Goal: Information Seeking & Learning: Learn about a topic

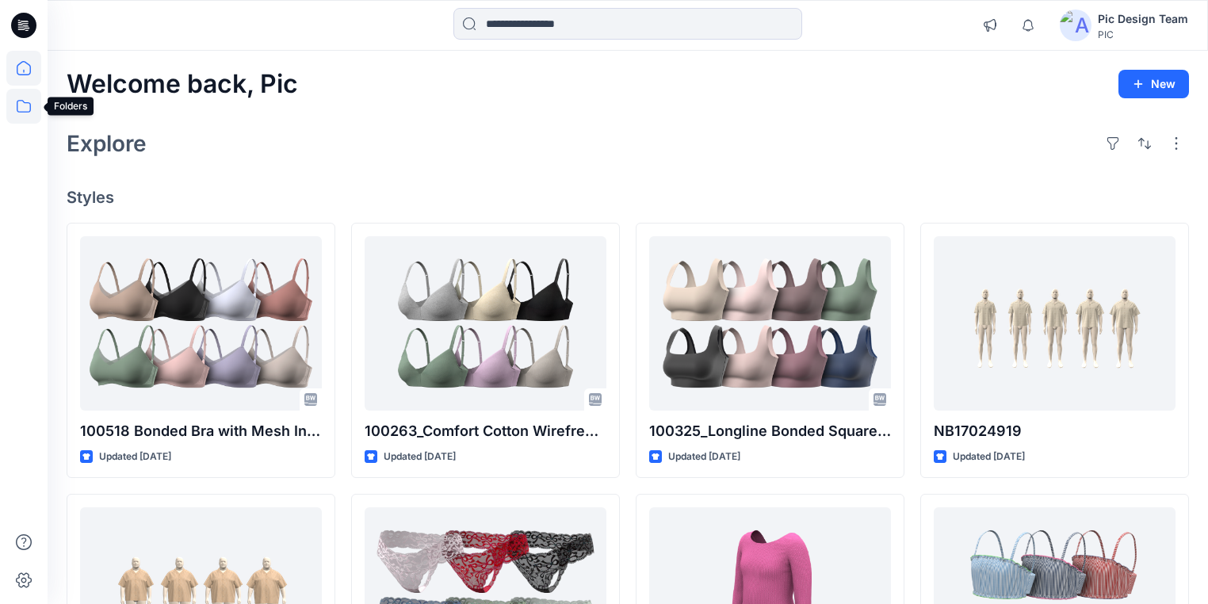
click at [24, 105] on icon at bounding box center [23, 106] width 35 height 35
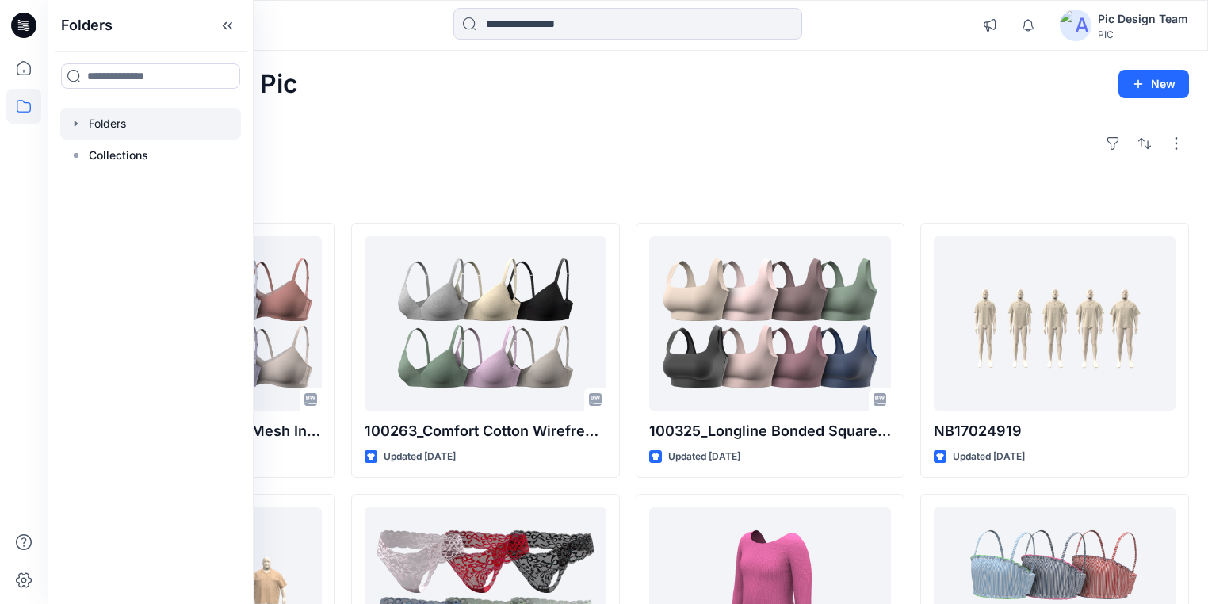
click at [105, 127] on div at bounding box center [150, 124] width 181 height 32
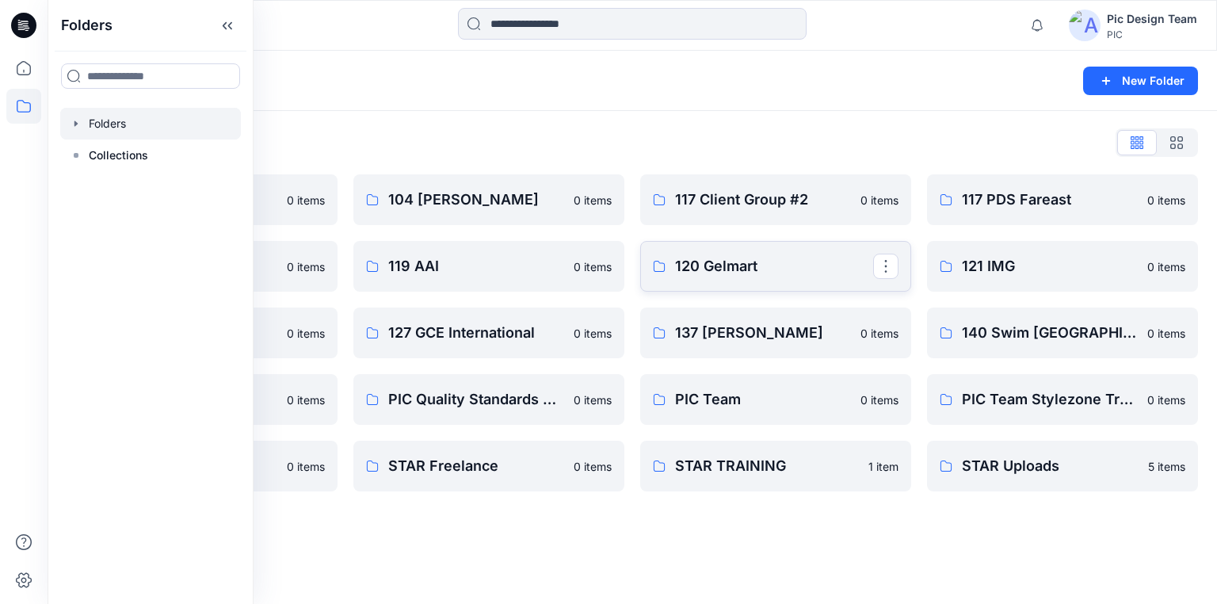
click at [739, 256] on p "120 Gelmart" at bounding box center [774, 266] width 198 height 22
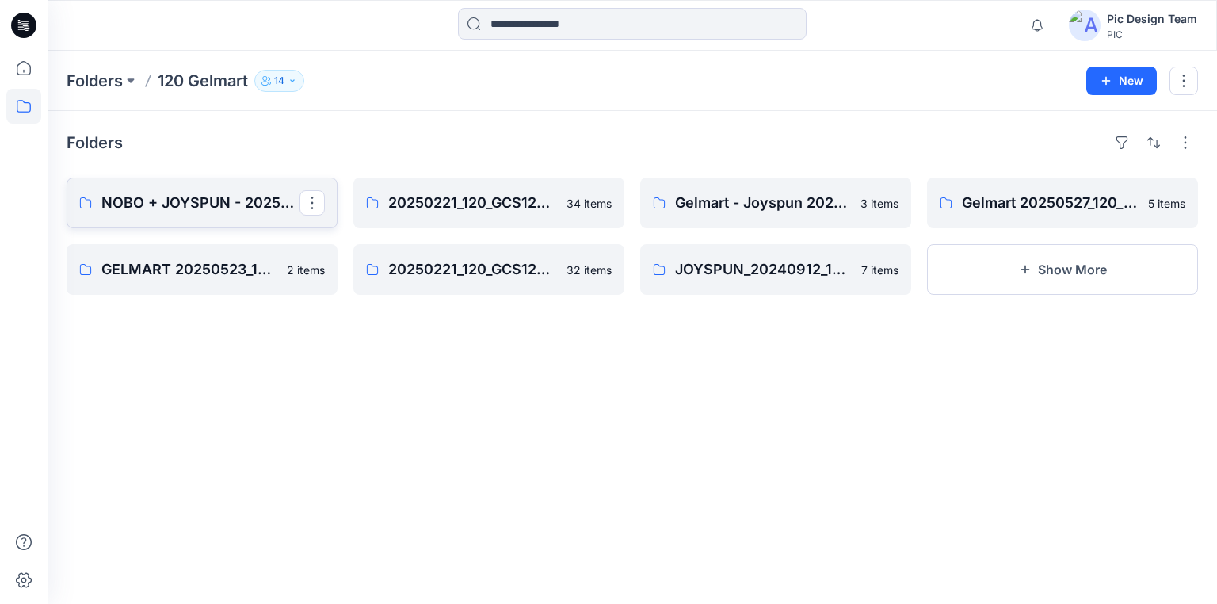
click at [201, 196] on p "NOBO + JOYSPUN - 20250912_120_GC" at bounding box center [200, 203] width 198 height 22
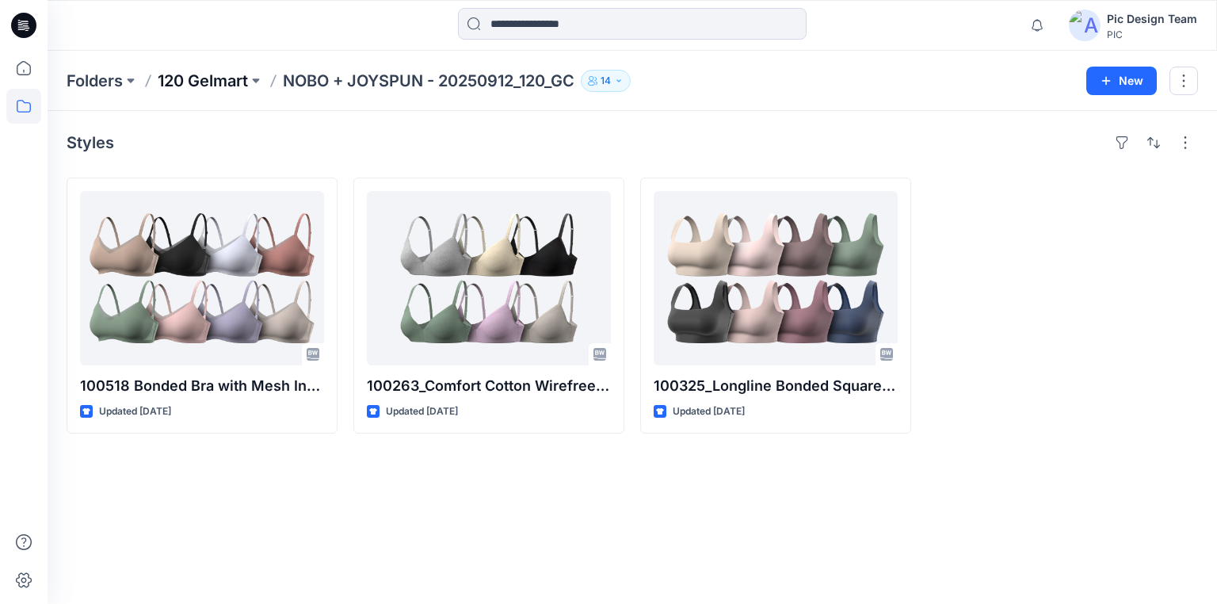
click at [235, 82] on p "120 Gelmart" at bounding box center [203, 81] width 90 height 22
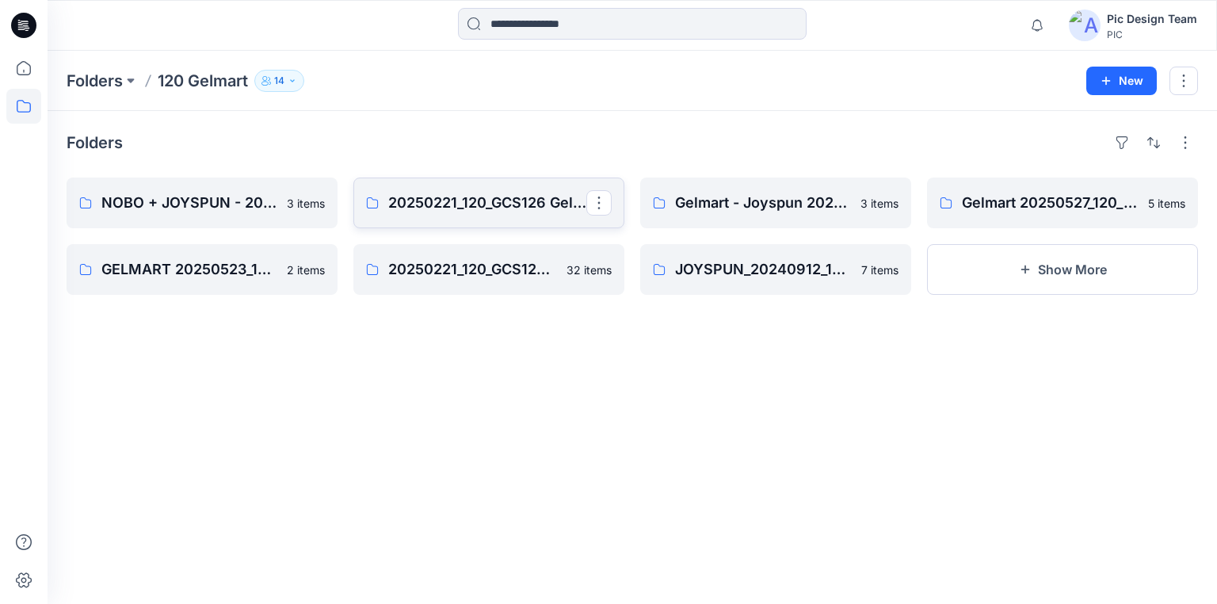
click at [454, 206] on p "20250221_120_GCS126 Gelmart Nobo" at bounding box center [487, 203] width 198 height 22
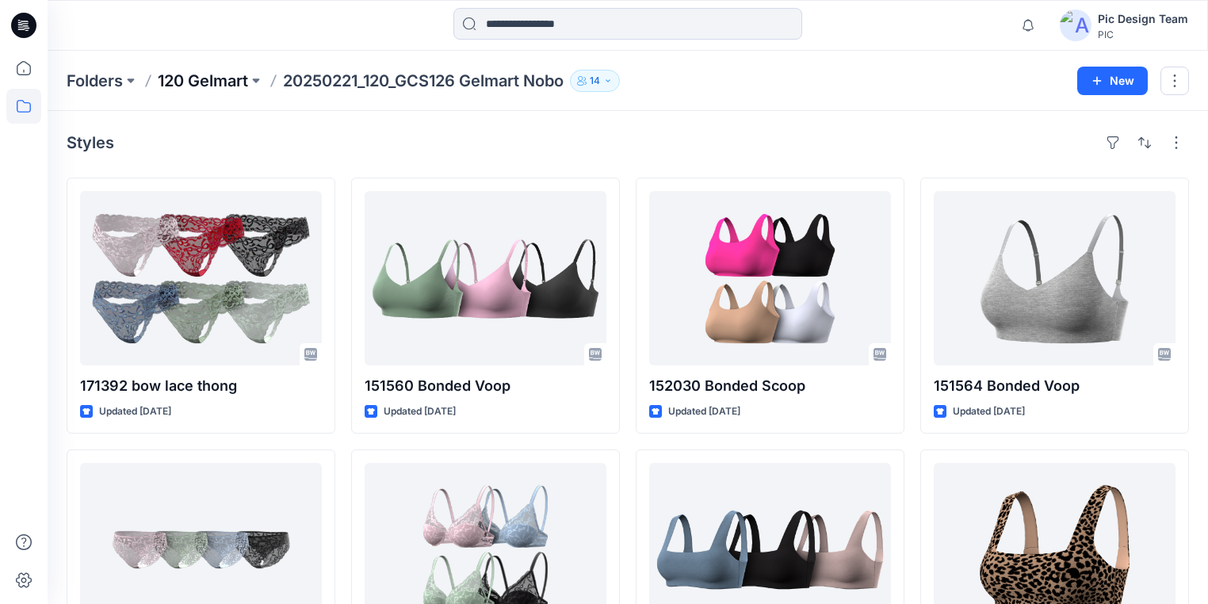
click at [231, 76] on p "120 Gelmart" at bounding box center [203, 81] width 90 height 22
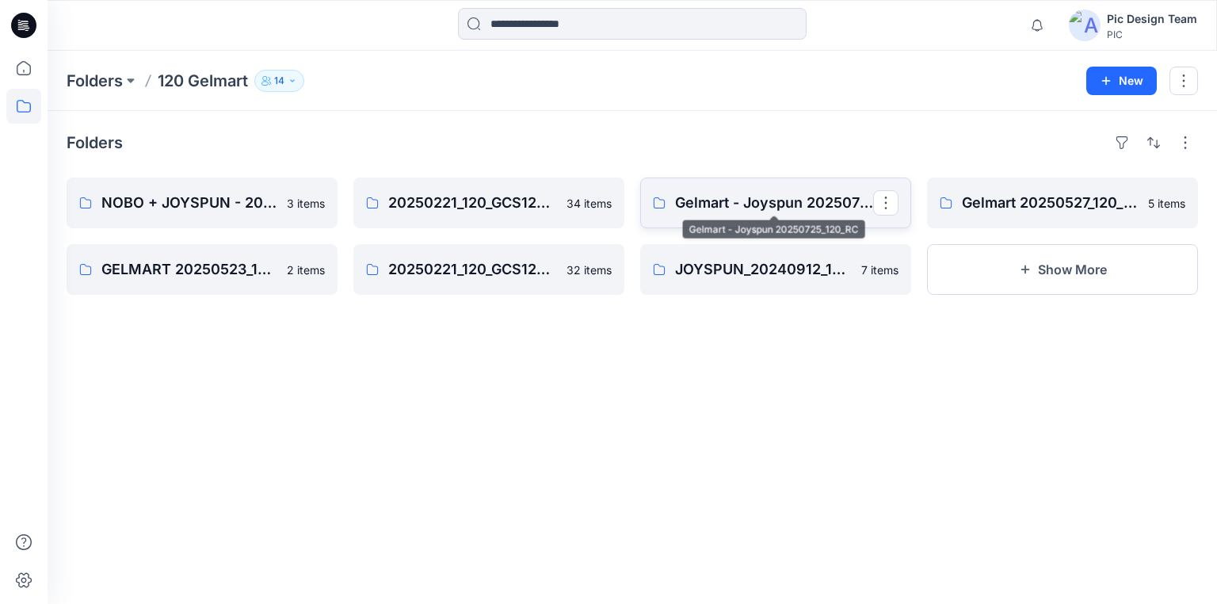
click at [787, 203] on p "Gelmart - Joyspun 20250725_120_RC" at bounding box center [774, 203] width 198 height 22
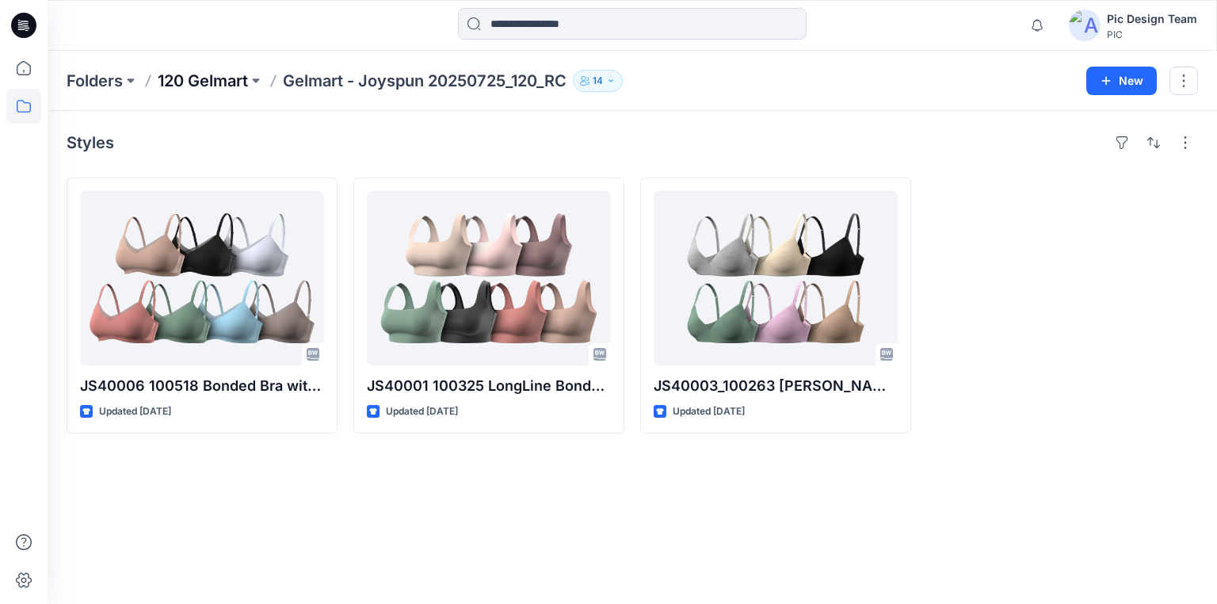
click at [218, 79] on p "120 Gelmart" at bounding box center [203, 81] width 90 height 22
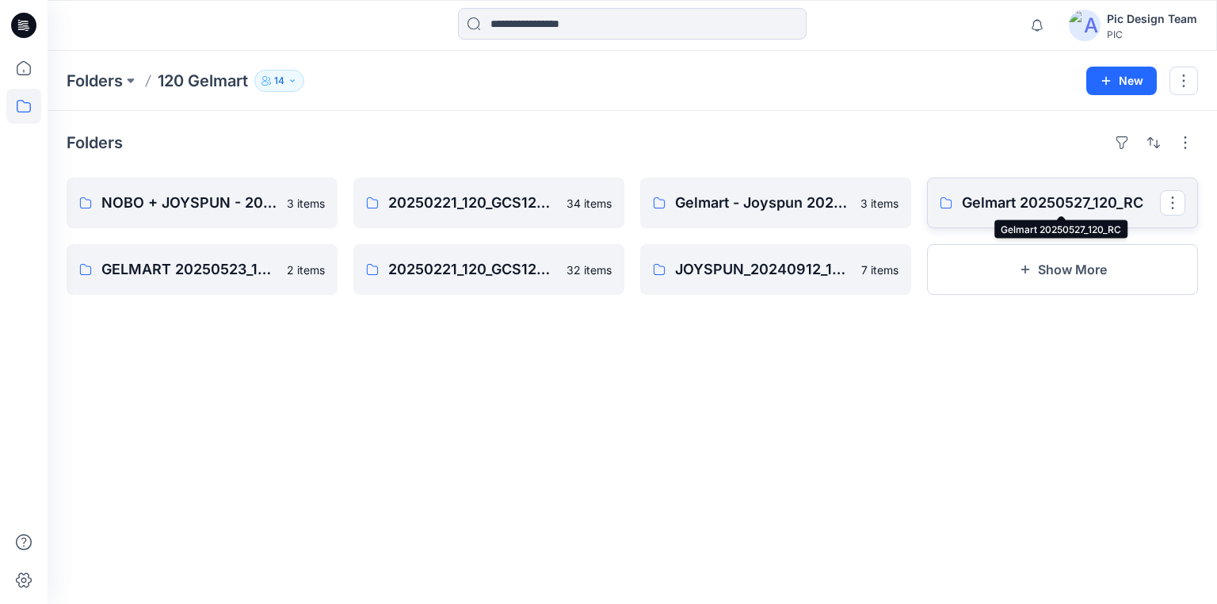
click at [1071, 203] on p "Gelmart 20250527_120_RC" at bounding box center [1061, 203] width 198 height 22
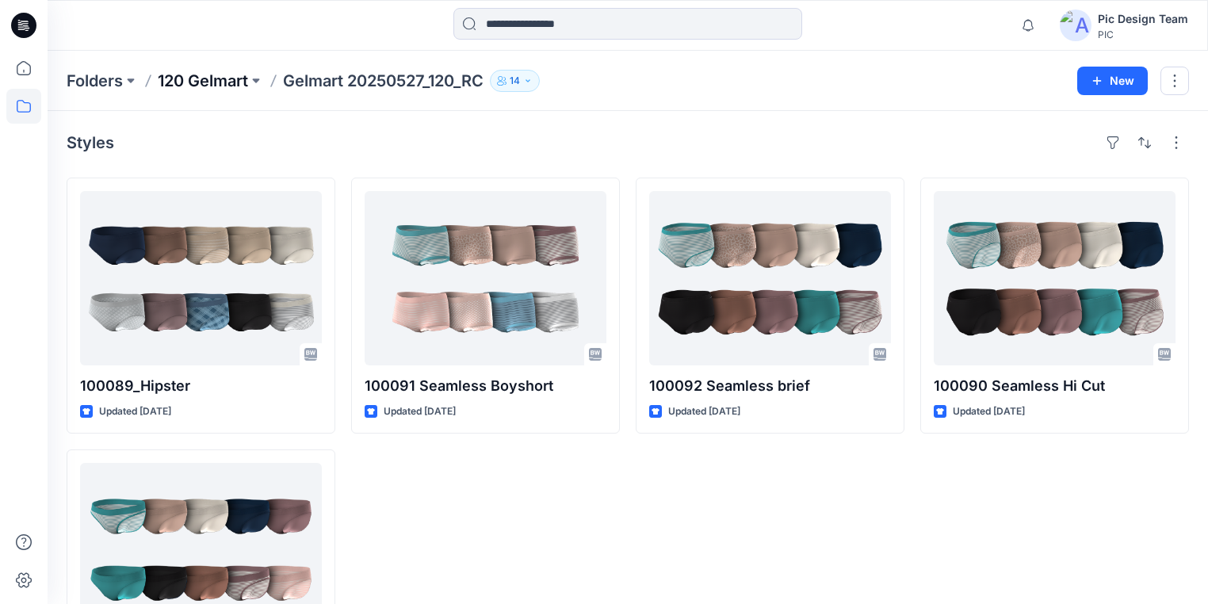
click at [219, 74] on p "120 Gelmart" at bounding box center [203, 81] width 90 height 22
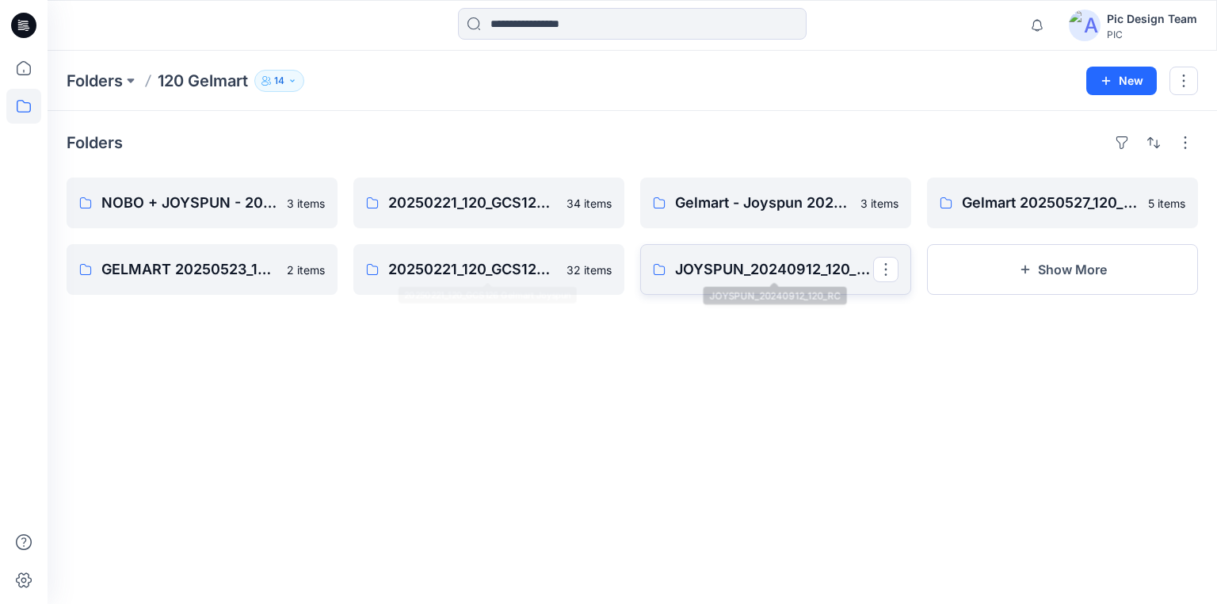
click at [712, 276] on p "JOYSPUN_20240912_120_RC" at bounding box center [774, 269] width 198 height 22
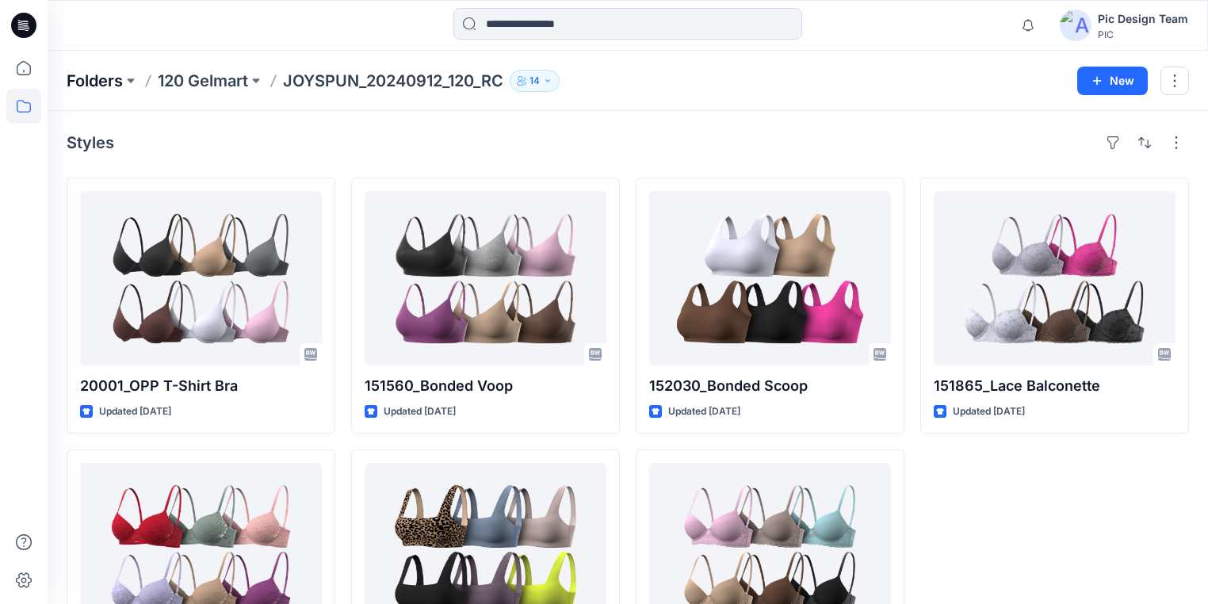
click at [114, 78] on p "Folders" at bounding box center [95, 81] width 56 height 22
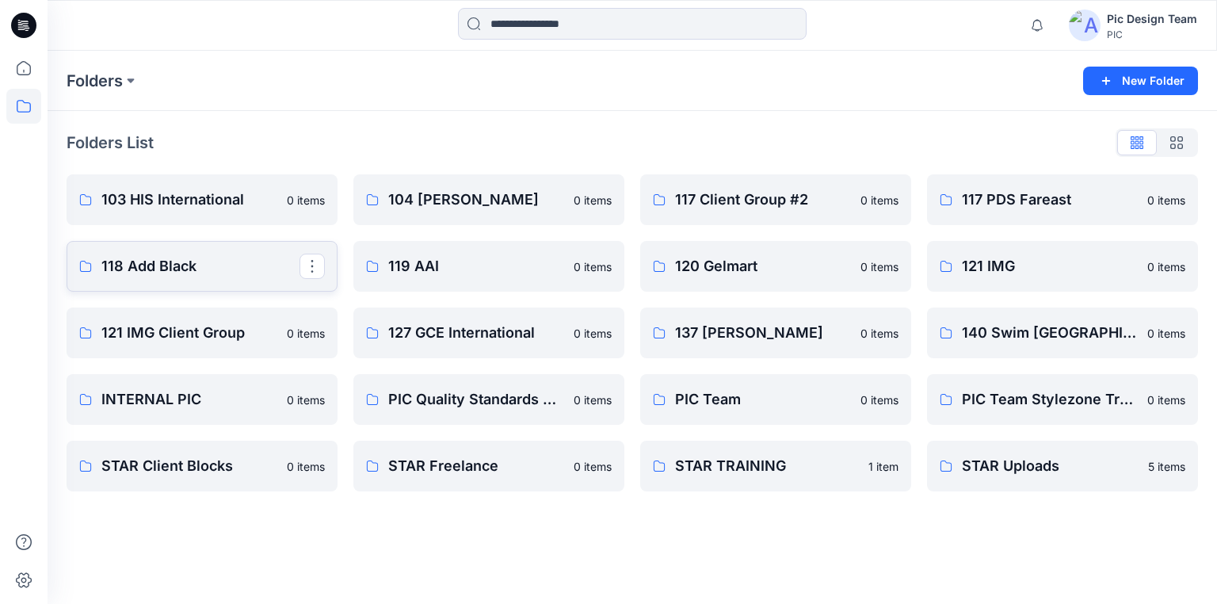
click at [194, 257] on p "118 Add Black" at bounding box center [200, 266] width 198 height 22
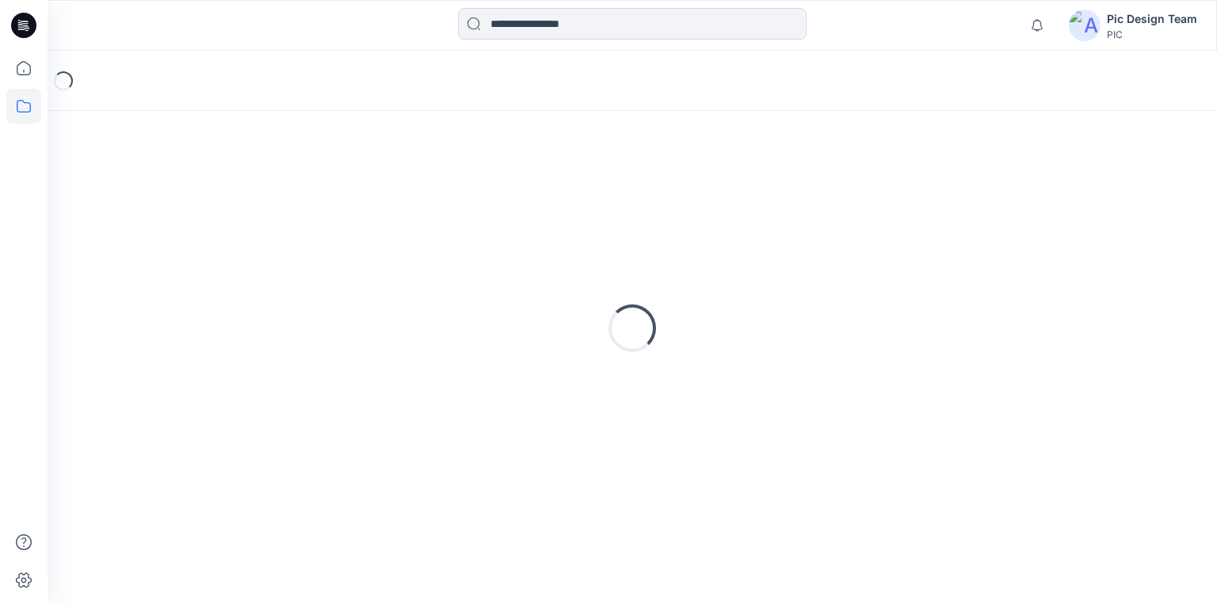
click at [194, 257] on div "Loading..." at bounding box center [633, 328] width 1132 height 396
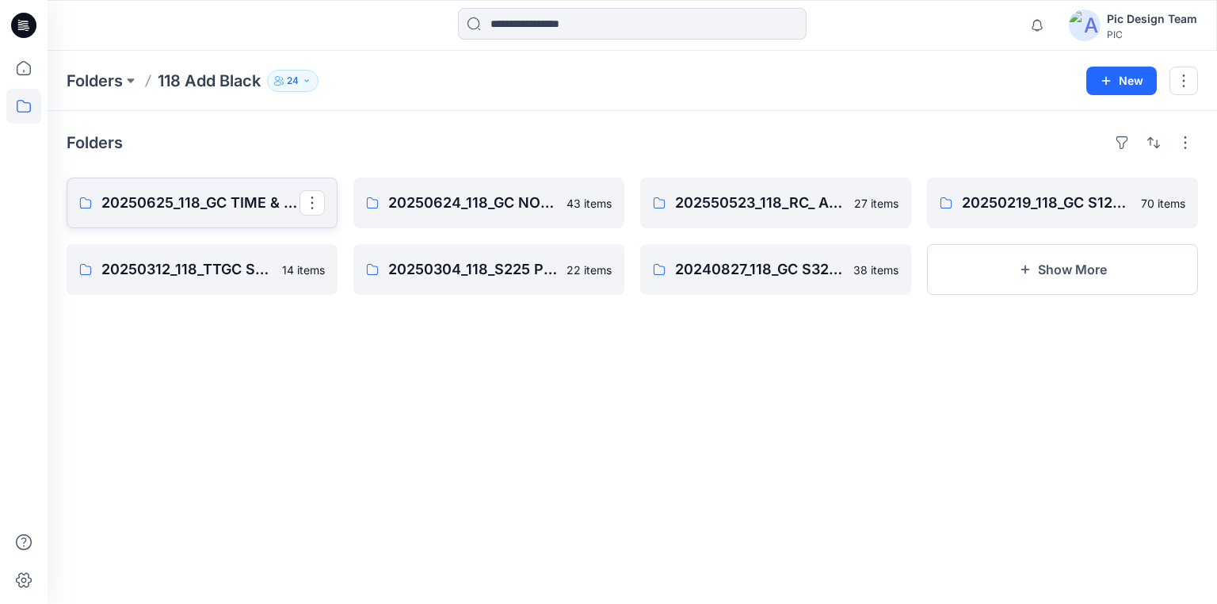
click at [215, 204] on p "20250625_118_GC TIME & TRU S226" at bounding box center [200, 203] width 198 height 22
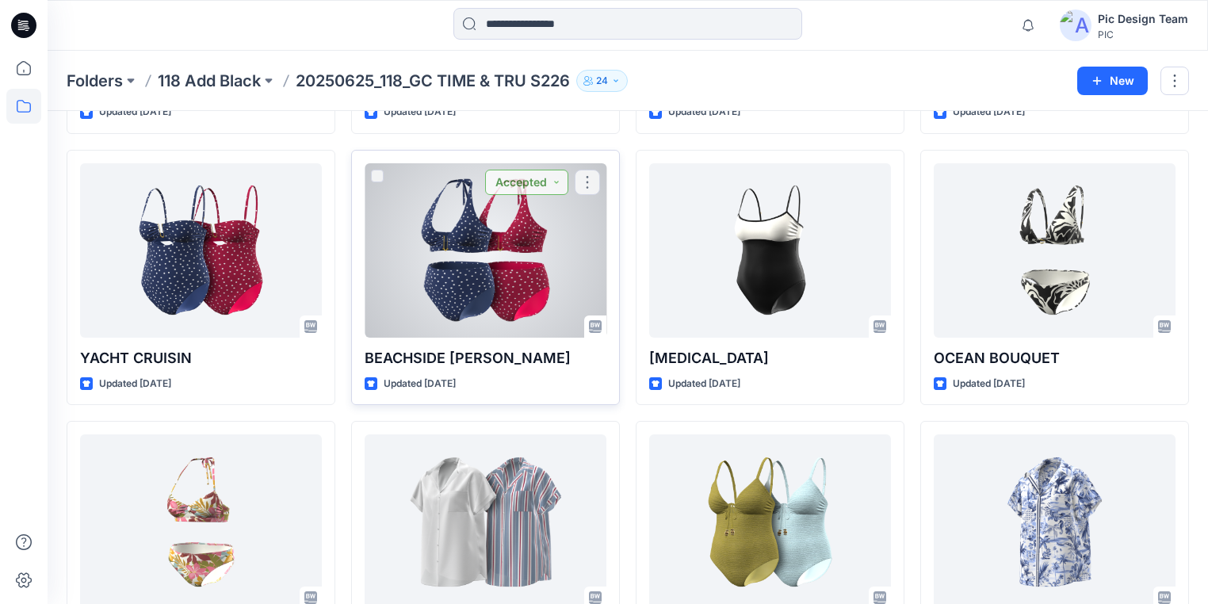
scroll to position [1907, 0]
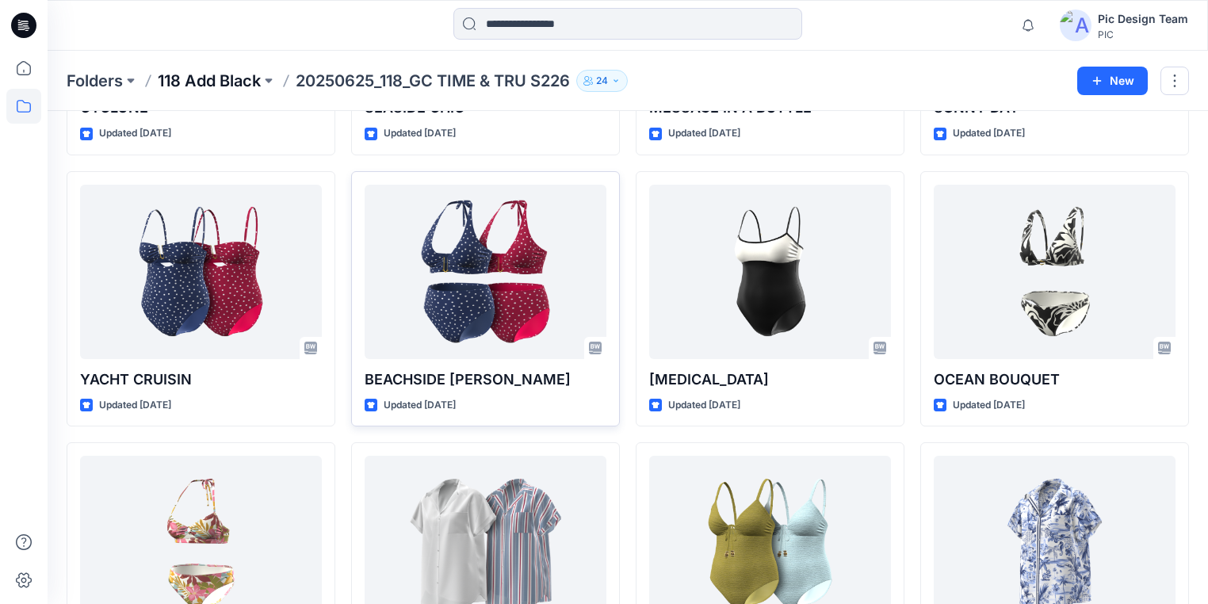
click at [202, 79] on p "118 Add Black" at bounding box center [209, 81] width 103 height 22
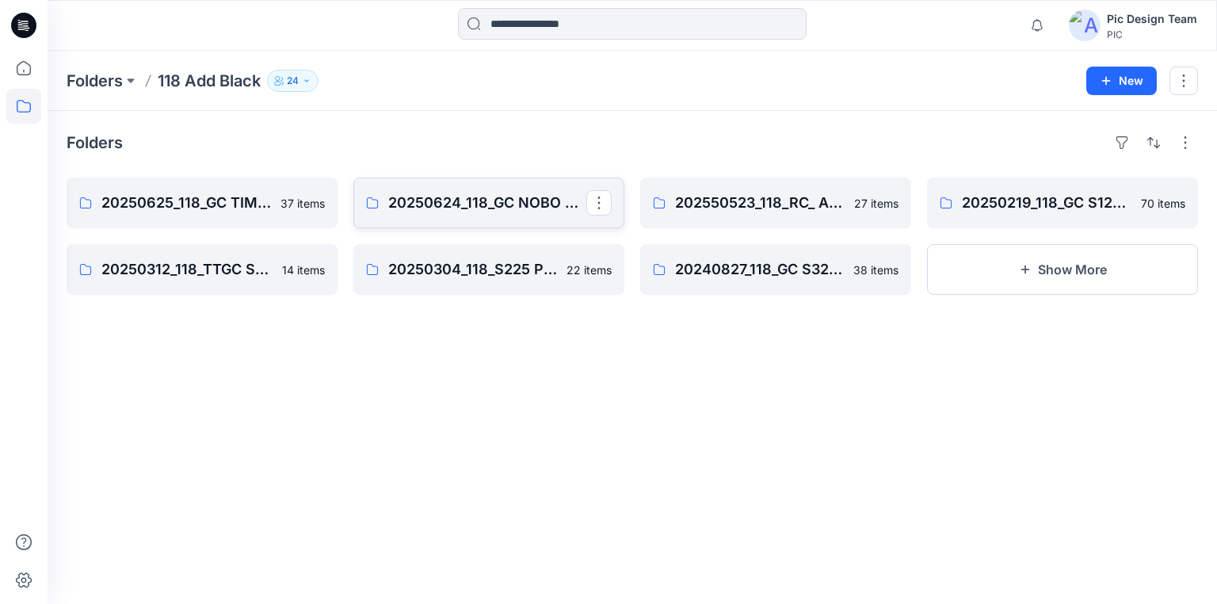
click at [422, 208] on p "20250624_118_GC NOBO S226" at bounding box center [487, 203] width 198 height 22
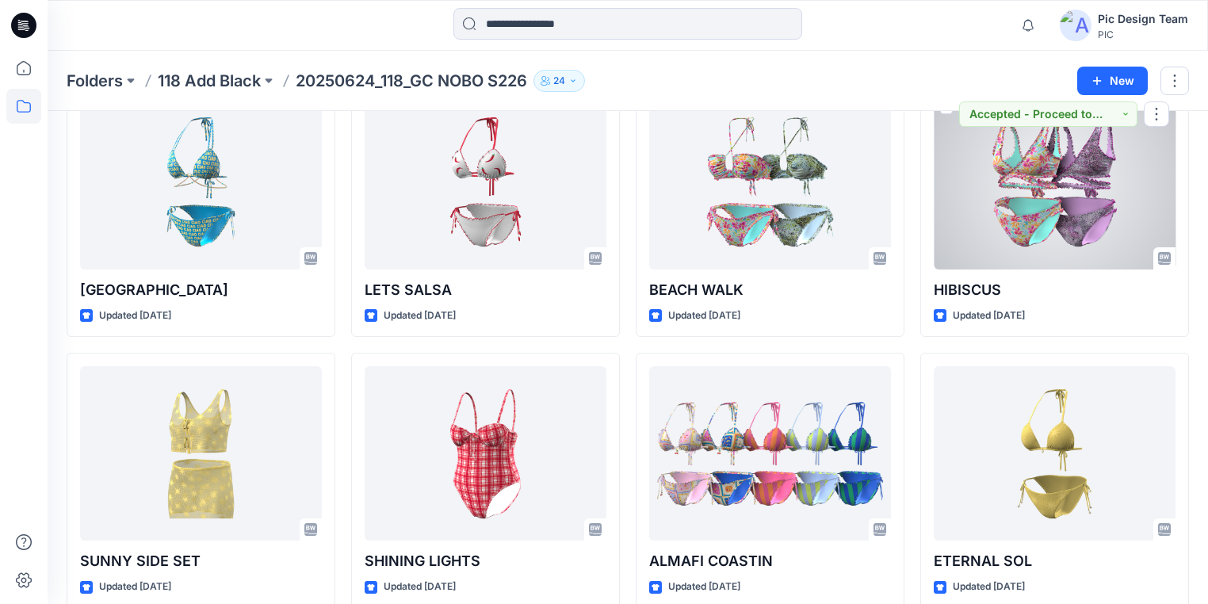
scroll to position [2021, 0]
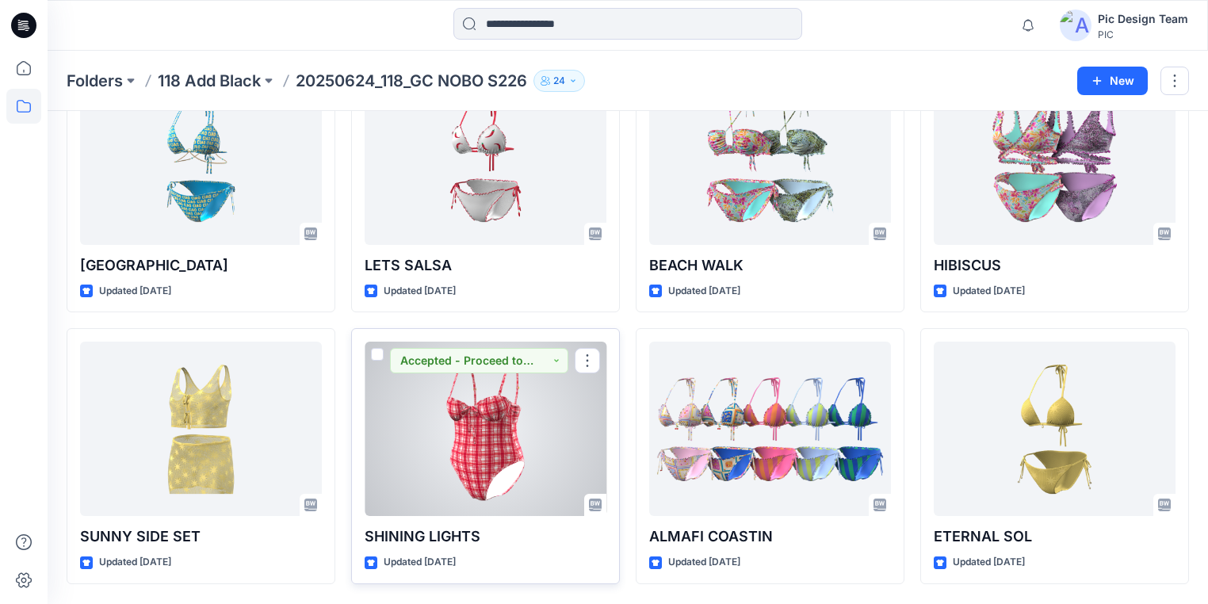
click at [554, 432] on div at bounding box center [486, 429] width 242 height 174
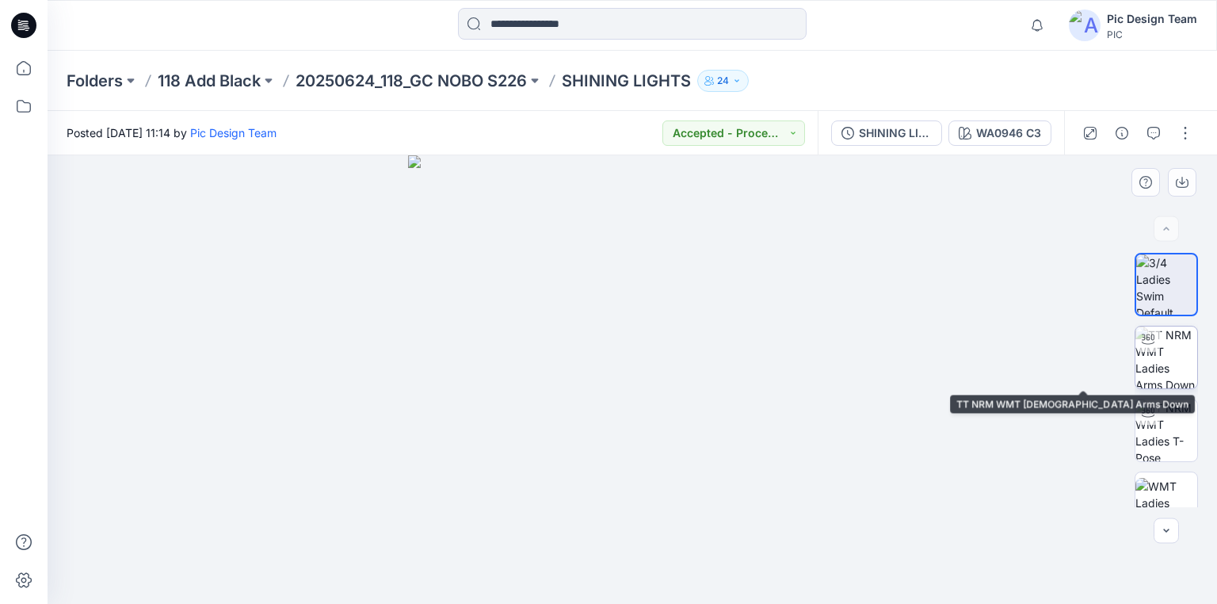
click at [1164, 366] on img at bounding box center [1167, 358] width 62 height 62
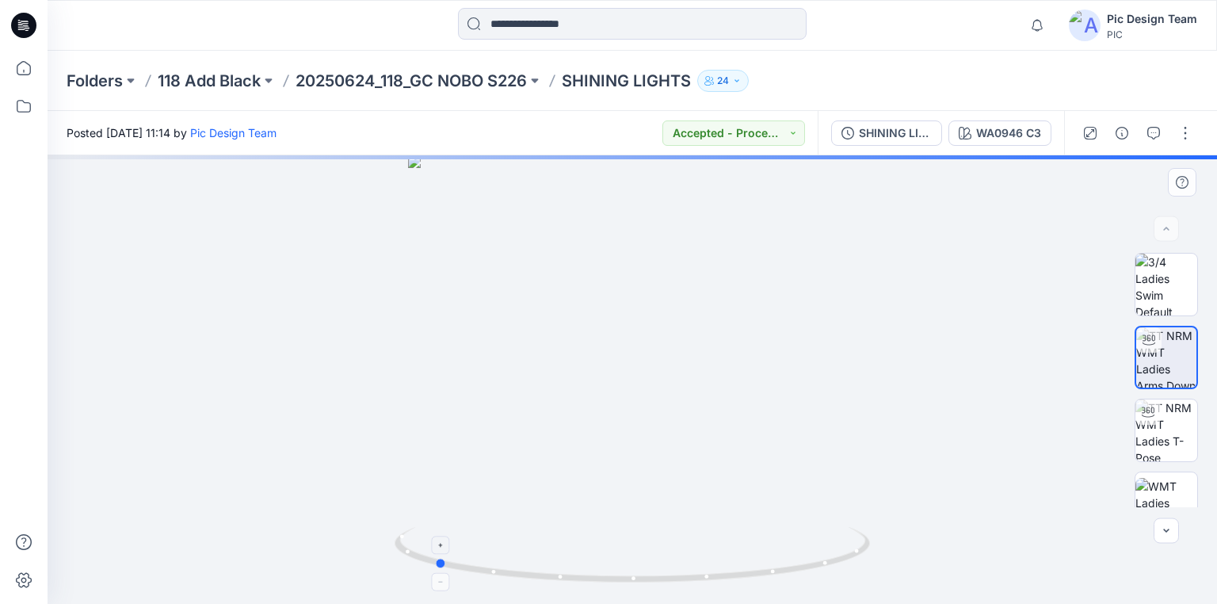
drag, startPoint x: 731, startPoint y: 579, endPoint x: 533, endPoint y: 532, distance: 203.8
click at [533, 532] on icon at bounding box center [634, 556] width 479 height 59
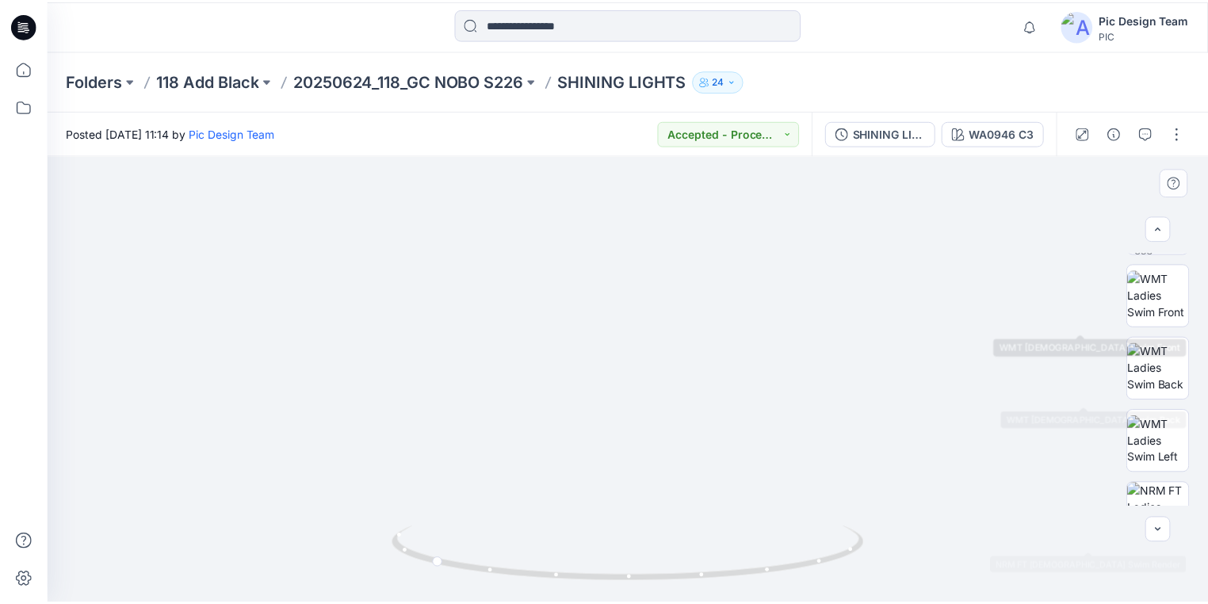
scroll to position [201, 0]
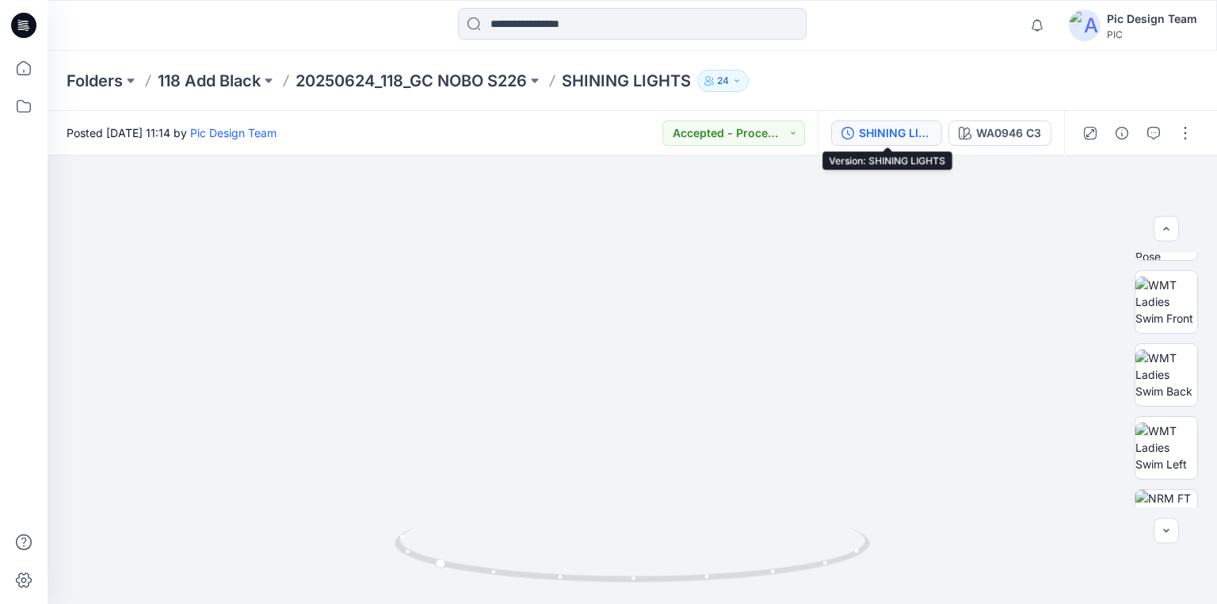
click at [896, 130] on div "SHINING LIGHTS" at bounding box center [895, 132] width 73 height 17
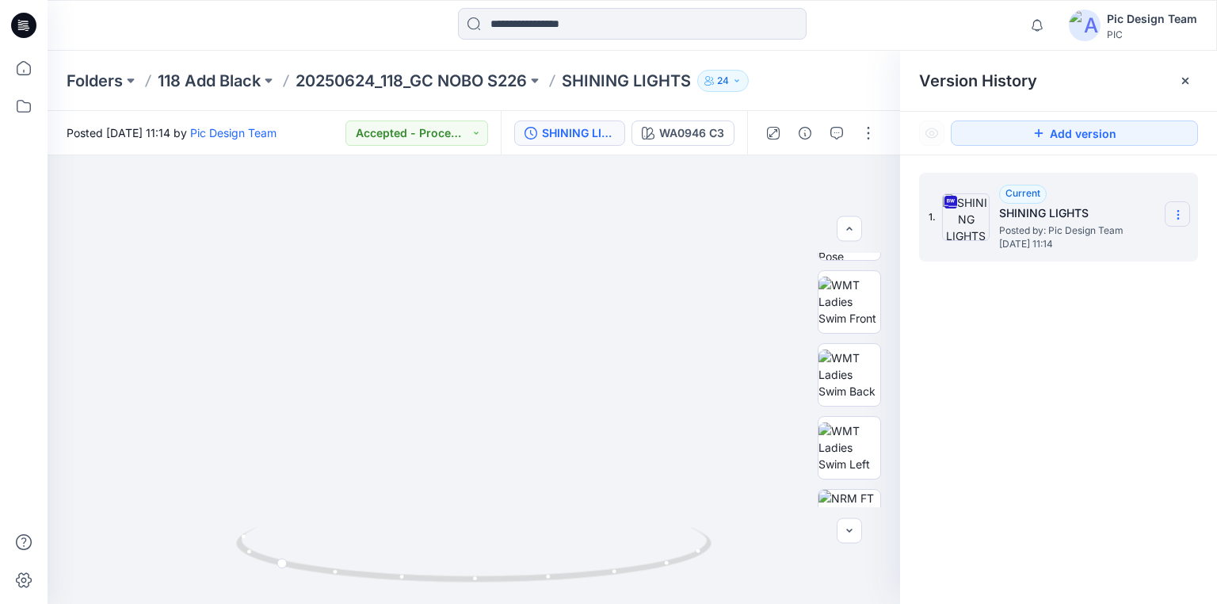
click at [1182, 215] on icon at bounding box center [1178, 214] width 13 height 13
click at [1083, 246] on span "Download Source BW File" at bounding box center [1098, 245] width 133 height 19
click at [1054, 366] on div "1. Current SHINING LIGHTS Posted by: Pic Design Team [DATE] 11:14" at bounding box center [1058, 391] width 317 height 472
click at [455, 73] on p "20250624_118_GC NOBO S226" at bounding box center [411, 81] width 231 height 22
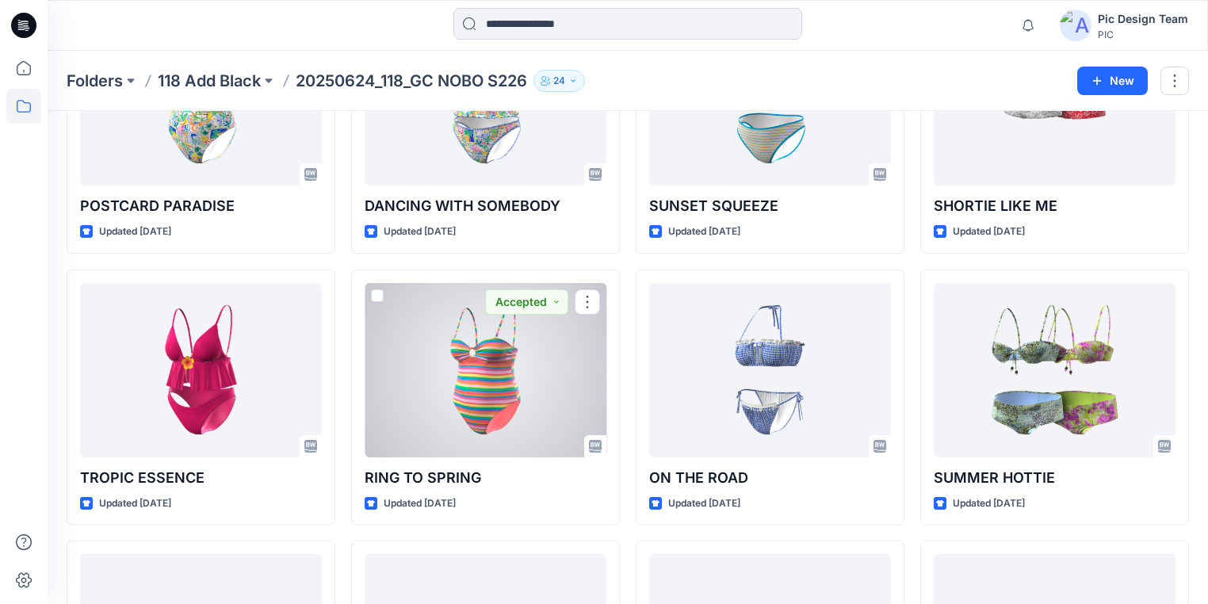
scroll to position [1268, 0]
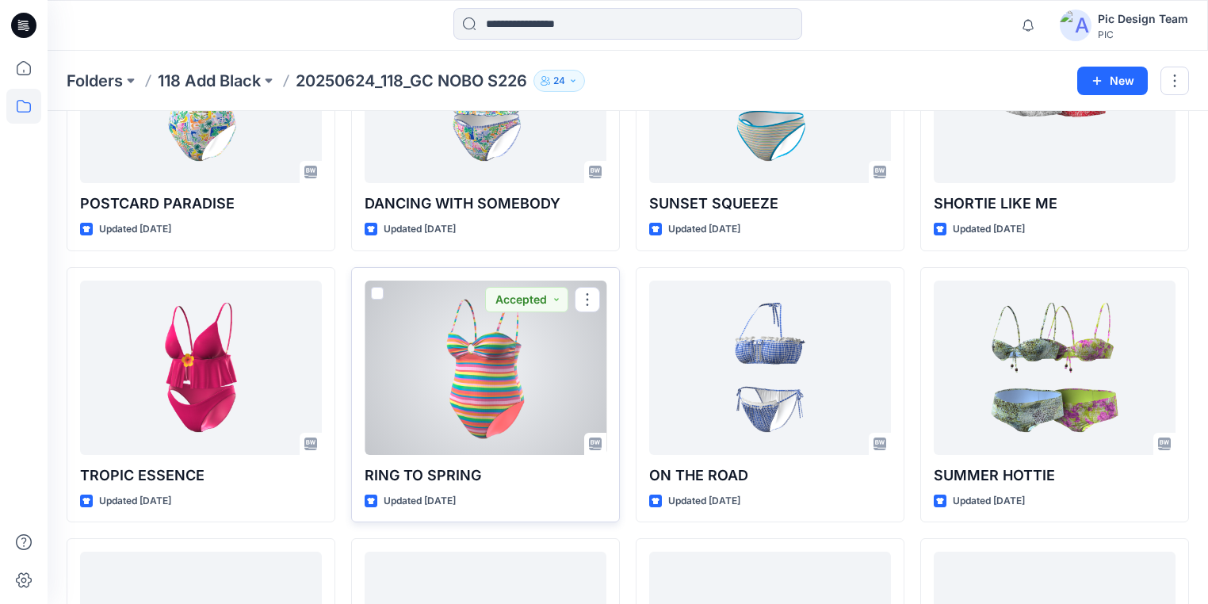
click at [539, 380] on div at bounding box center [486, 368] width 242 height 174
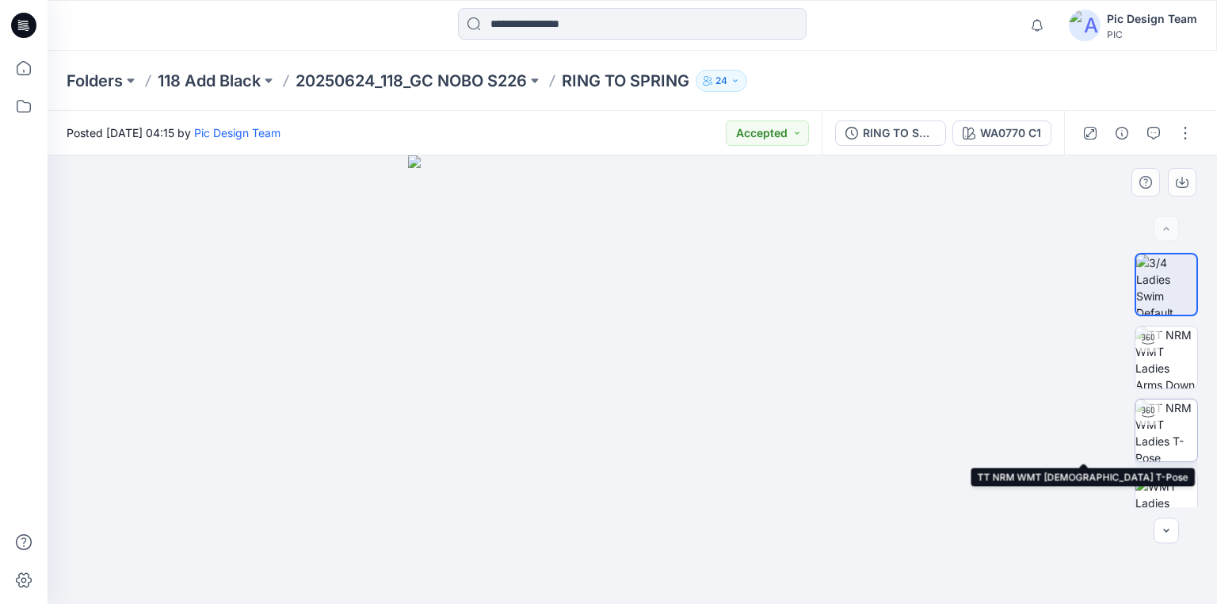
click at [1167, 436] on img at bounding box center [1167, 430] width 62 height 62
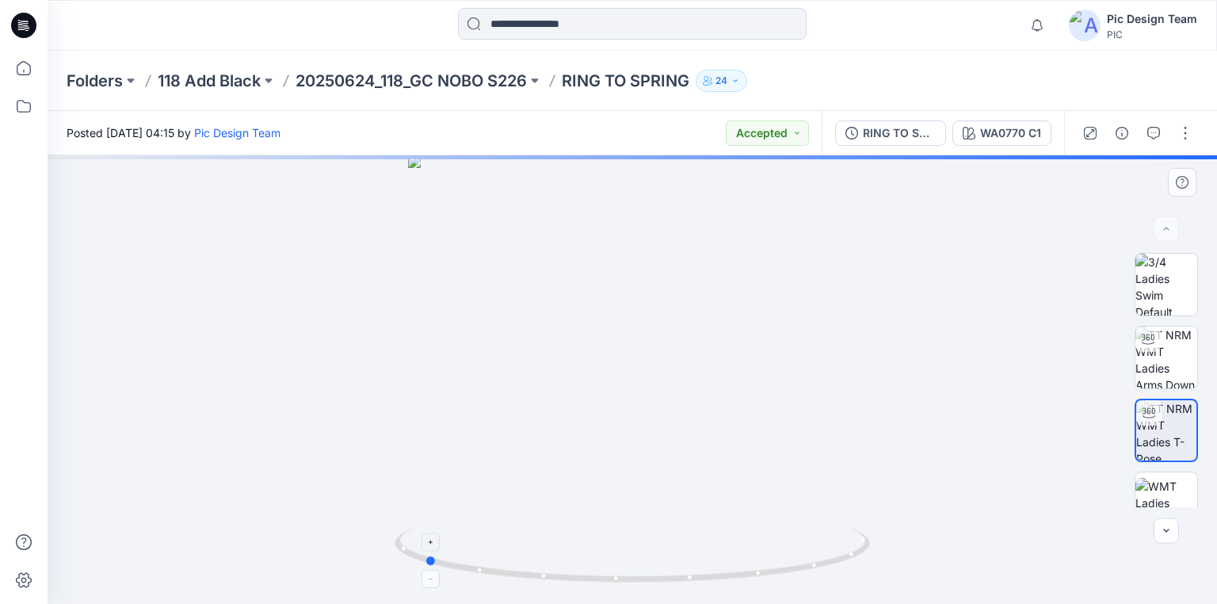
drag, startPoint x: 840, startPoint y: 561, endPoint x: 655, endPoint y: 529, distance: 188.3
click at [651, 531] on icon at bounding box center [634, 556] width 479 height 59
click at [431, 78] on p "20250624_118_GC NOBO S226" at bounding box center [411, 81] width 231 height 22
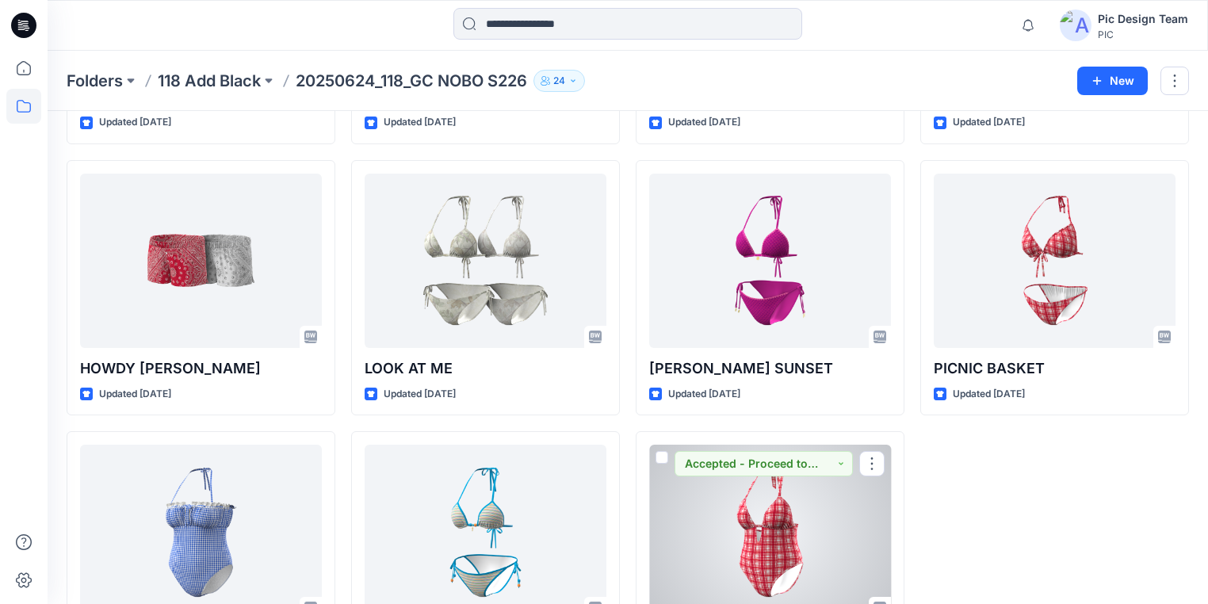
scroll to position [2305, 0]
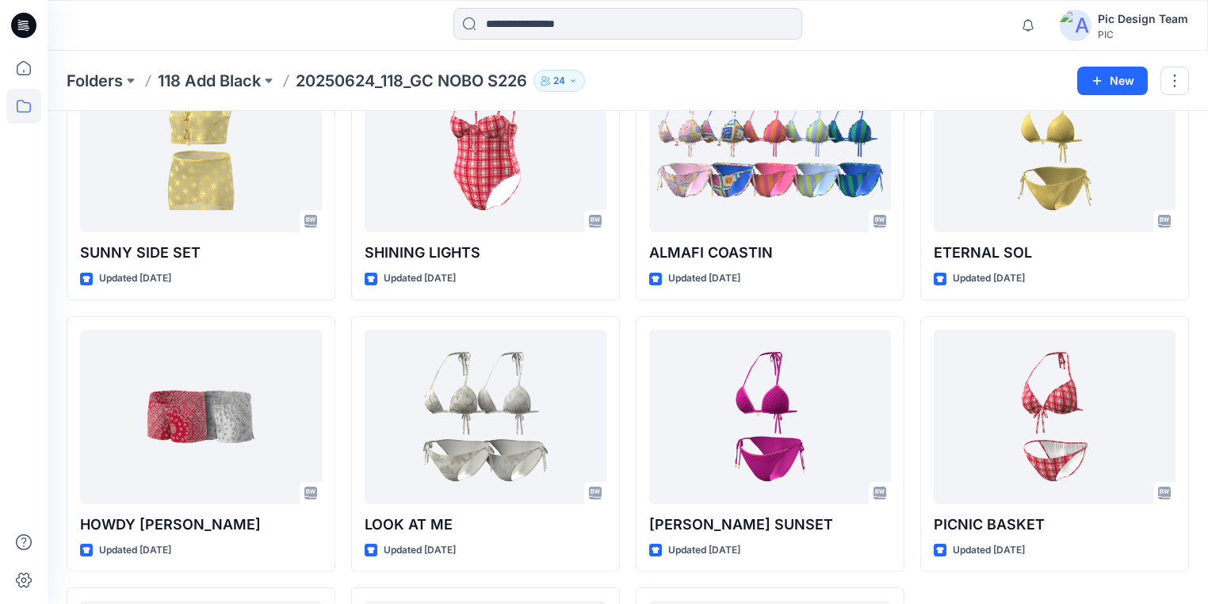
click at [328, 83] on p "20250624_118_GC NOBO S226" at bounding box center [411, 81] width 231 height 22
click at [258, 85] on p "118 Add Black" at bounding box center [209, 81] width 103 height 22
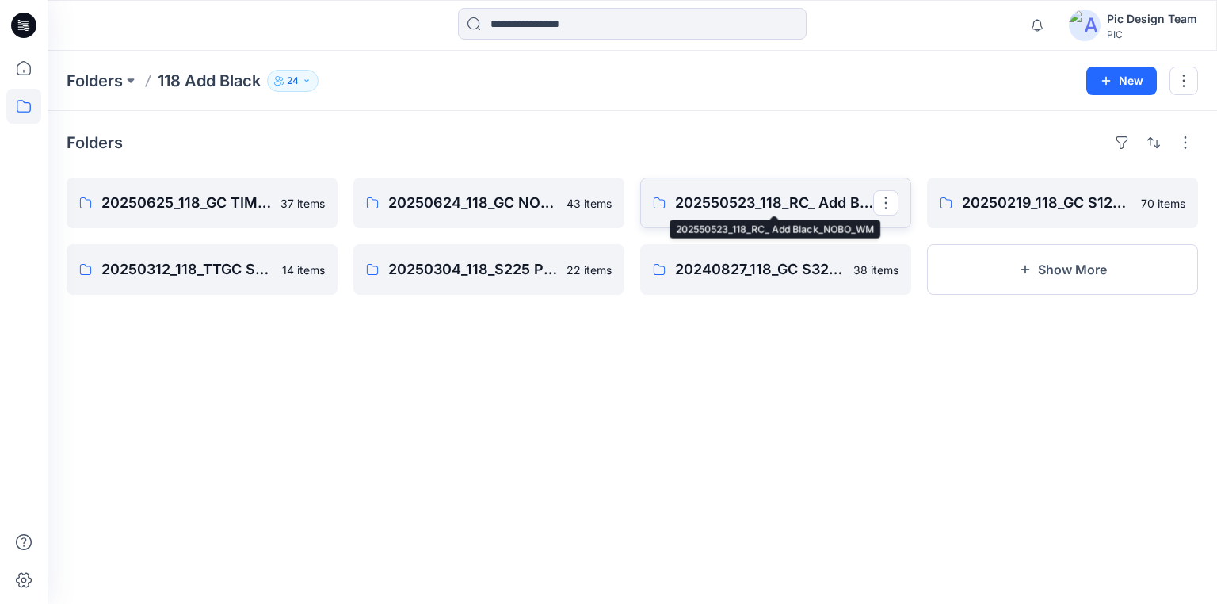
click at [738, 200] on p "202550523_118_RC_ Add Black_NOBO_WM" at bounding box center [774, 203] width 198 height 22
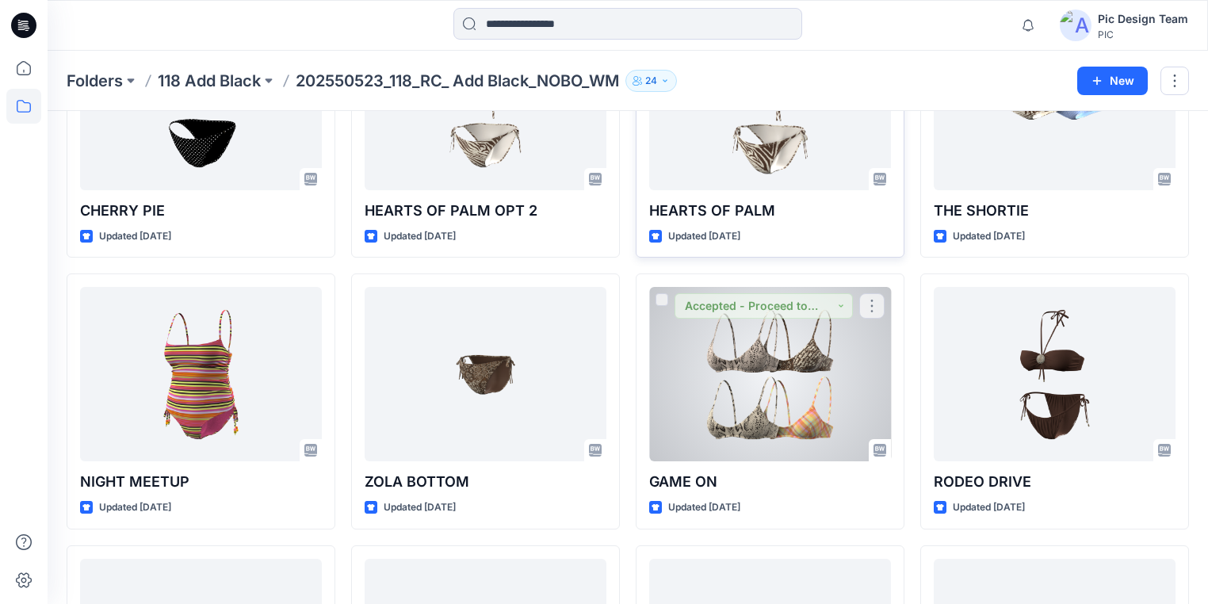
scroll to position [67, 0]
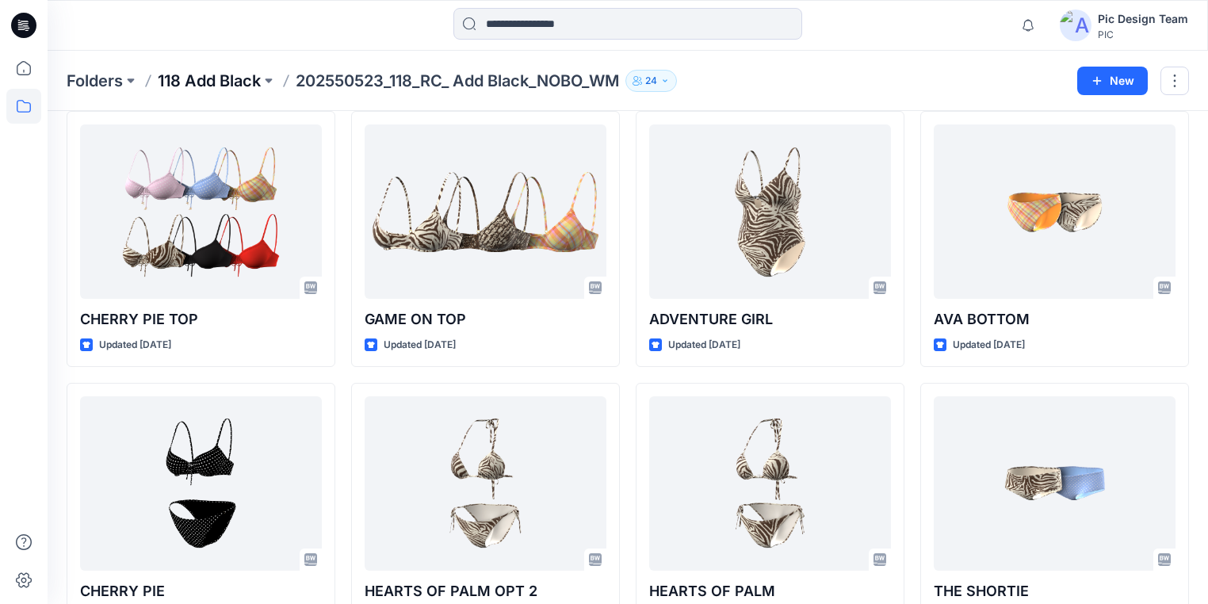
click at [252, 82] on p "118 Add Black" at bounding box center [209, 81] width 103 height 22
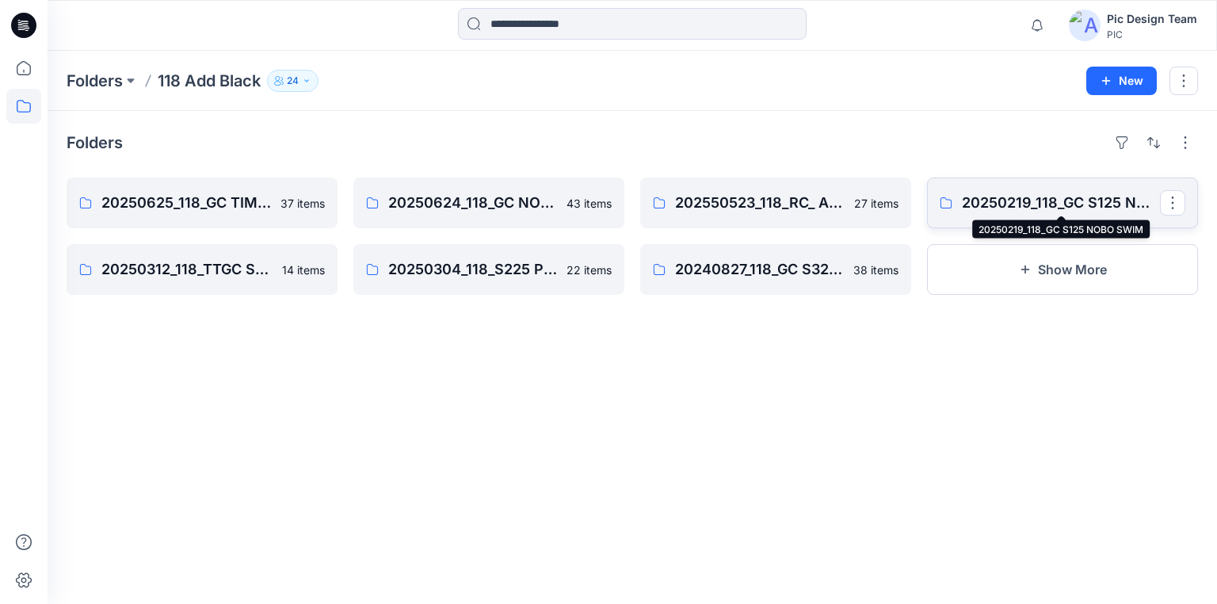
click at [988, 203] on p "20250219_118_GC S125 NOBO SWIM" at bounding box center [1061, 203] width 198 height 22
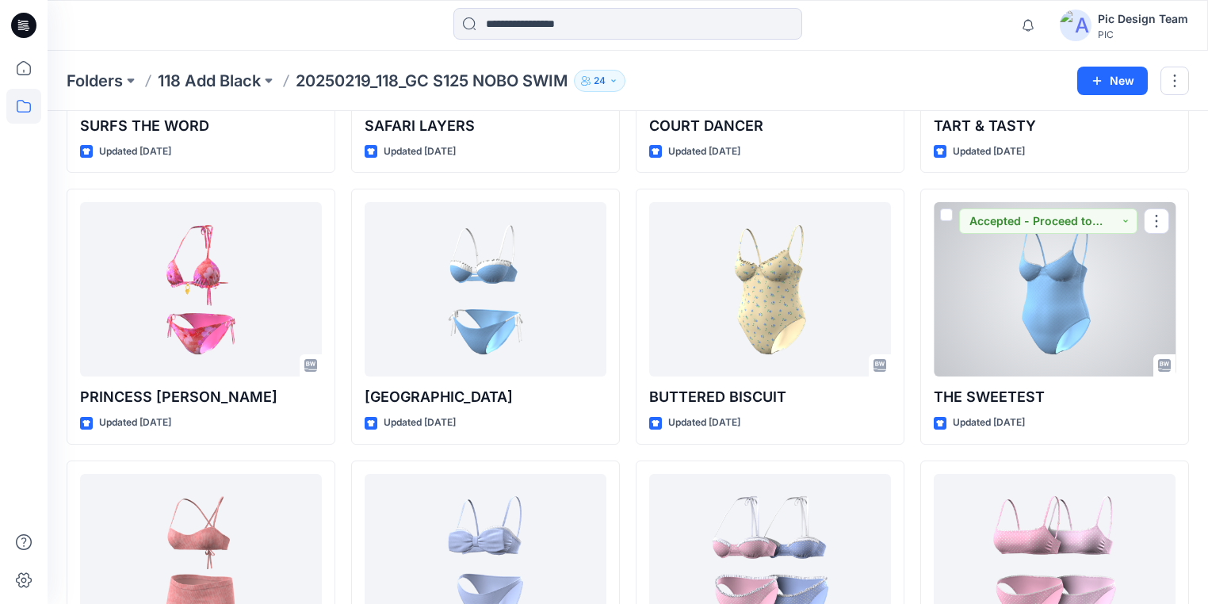
scroll to position [1641, 0]
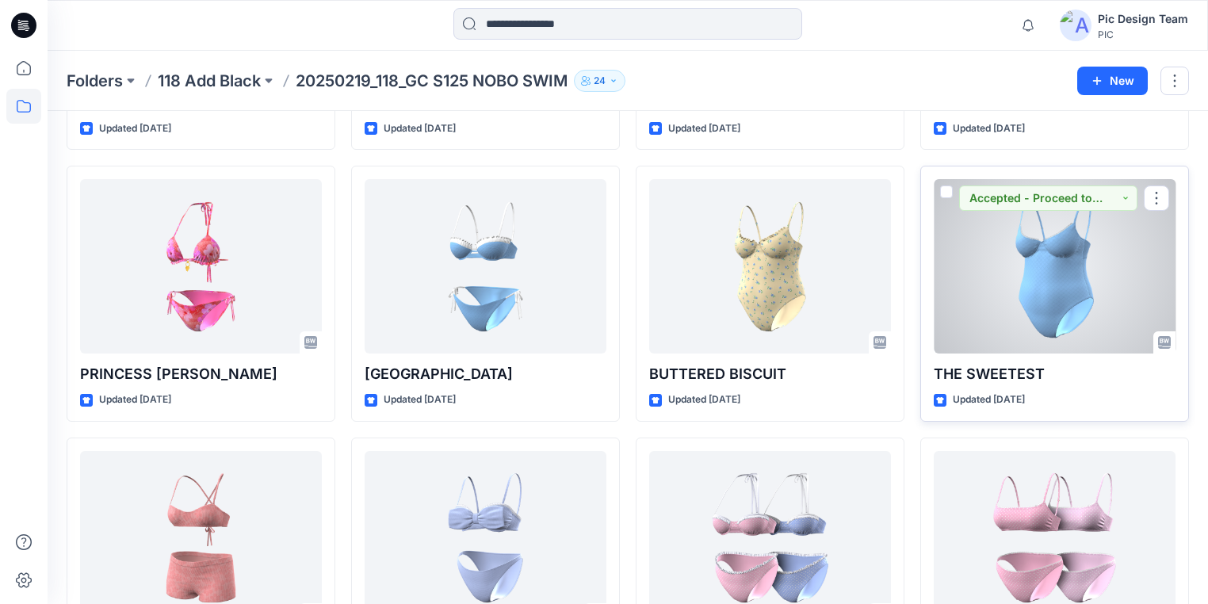
click at [1079, 286] on div at bounding box center [1055, 266] width 242 height 174
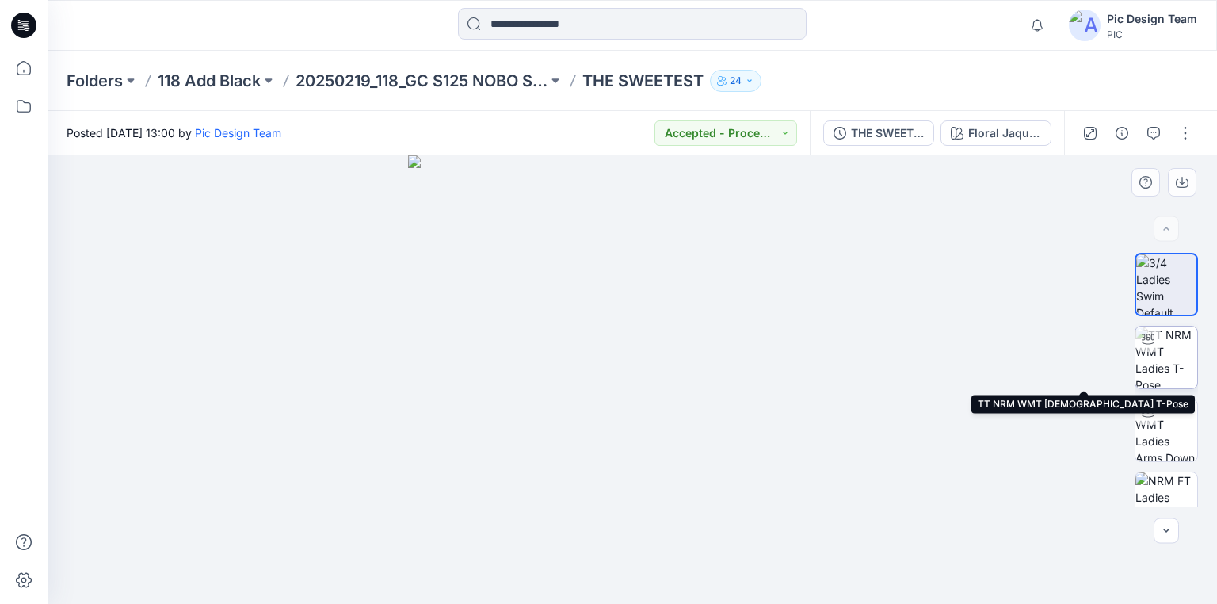
click at [1153, 373] on img at bounding box center [1167, 358] width 62 height 62
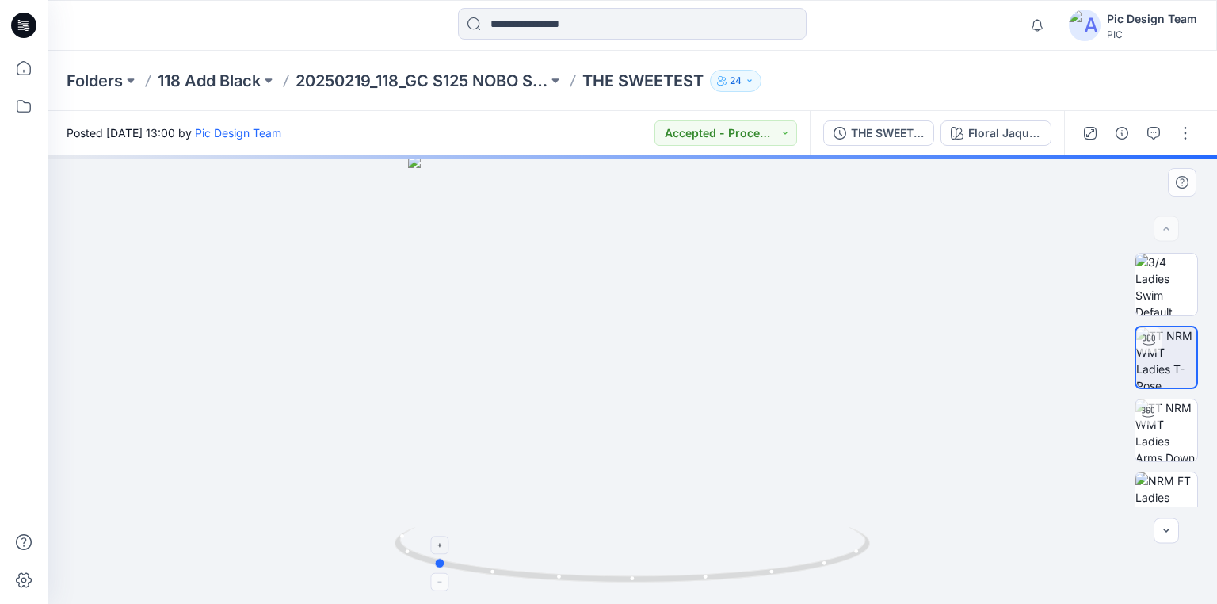
drag, startPoint x: 766, startPoint y: 578, endPoint x: 567, endPoint y: 532, distance: 204.2
click at [567, 532] on icon at bounding box center [634, 556] width 479 height 59
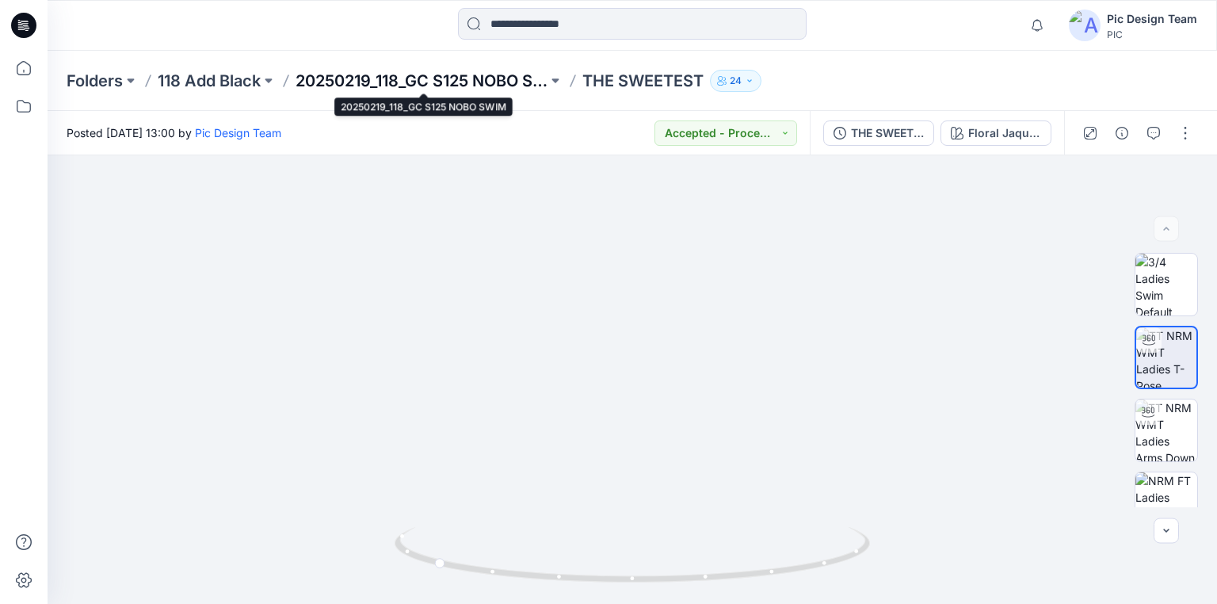
click at [419, 82] on p "20250219_118_GC S125 NOBO SWIM" at bounding box center [422, 81] width 252 height 22
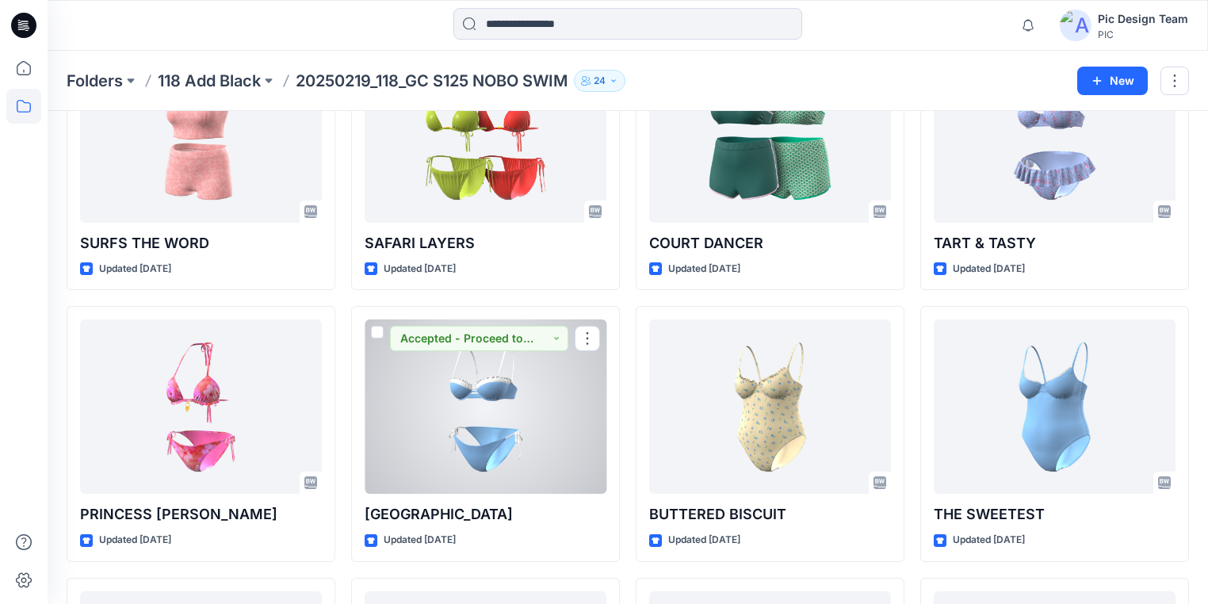
scroll to position [1522, 0]
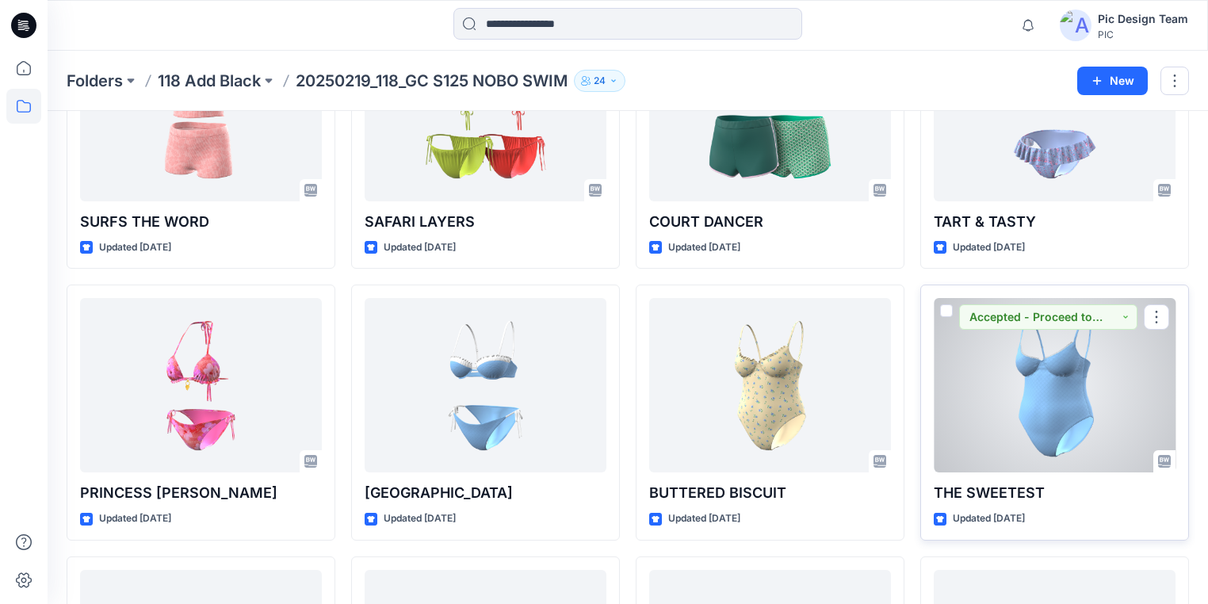
click at [1067, 387] on div at bounding box center [1055, 385] width 242 height 174
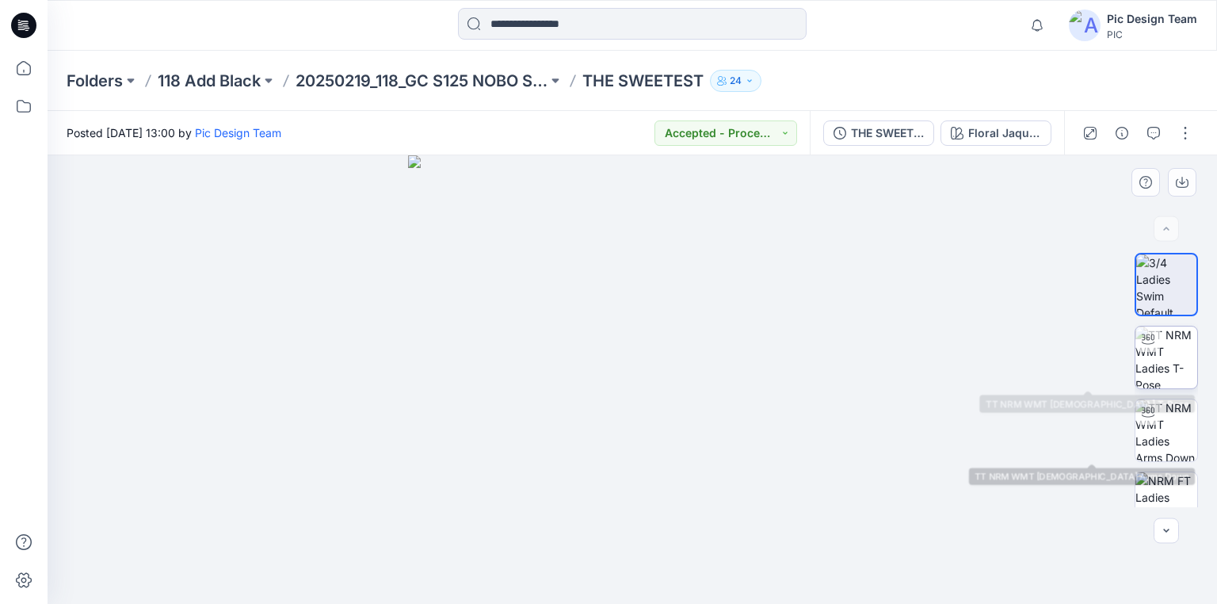
click at [1167, 369] on img at bounding box center [1167, 358] width 62 height 62
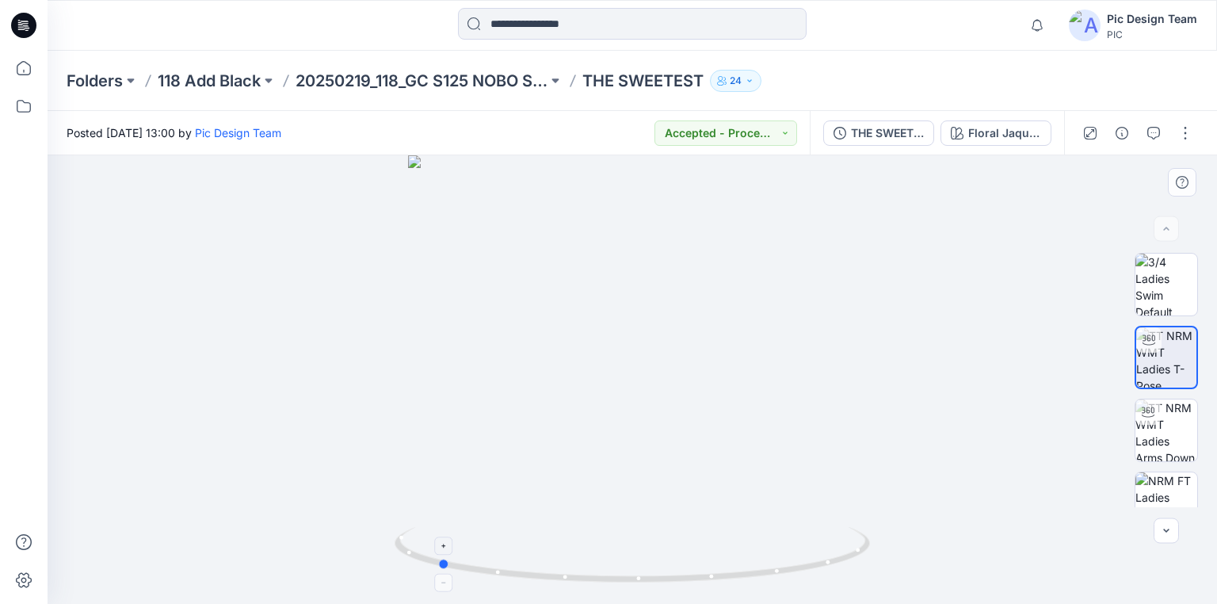
drag, startPoint x: 721, startPoint y: 579, endPoint x: 529, endPoint y: 551, distance: 193.8
click at [529, 551] on icon at bounding box center [634, 556] width 479 height 59
click at [466, 87] on p "20250219_118_GC S125 NOBO SWIM" at bounding box center [422, 81] width 252 height 22
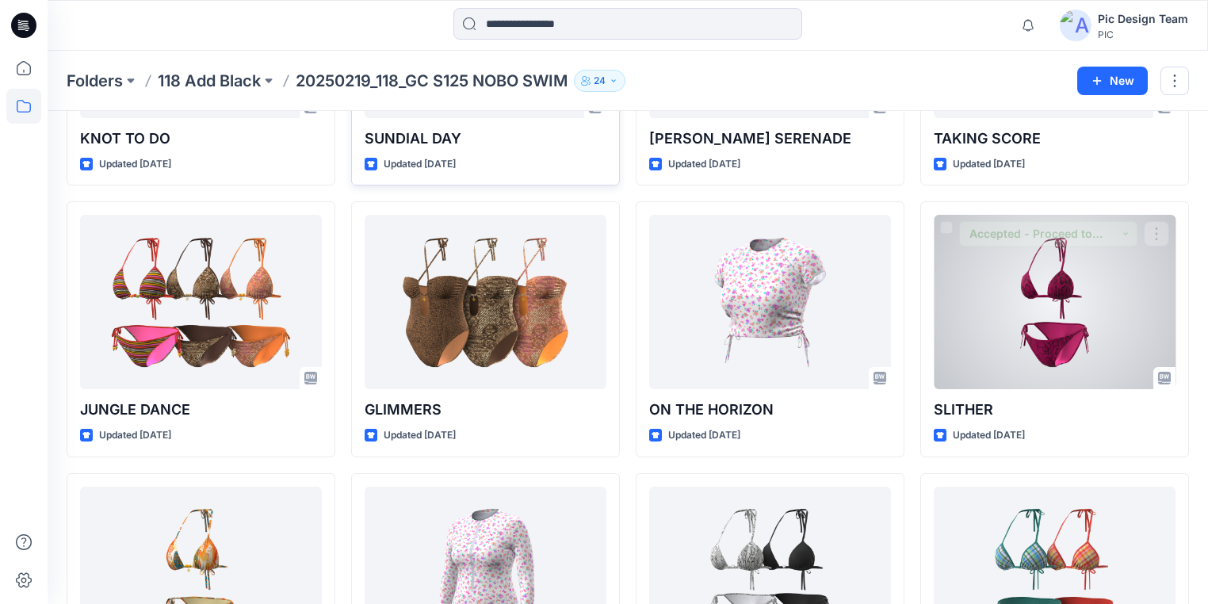
scroll to position [3950, 0]
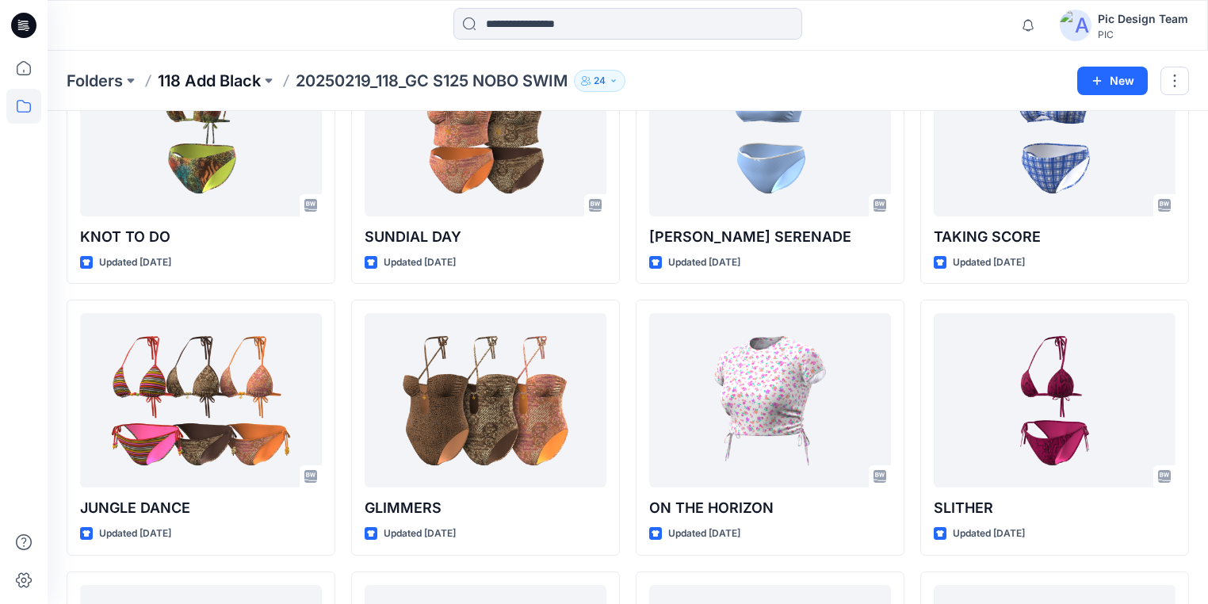
click at [256, 83] on p "118 Add Black" at bounding box center [209, 81] width 103 height 22
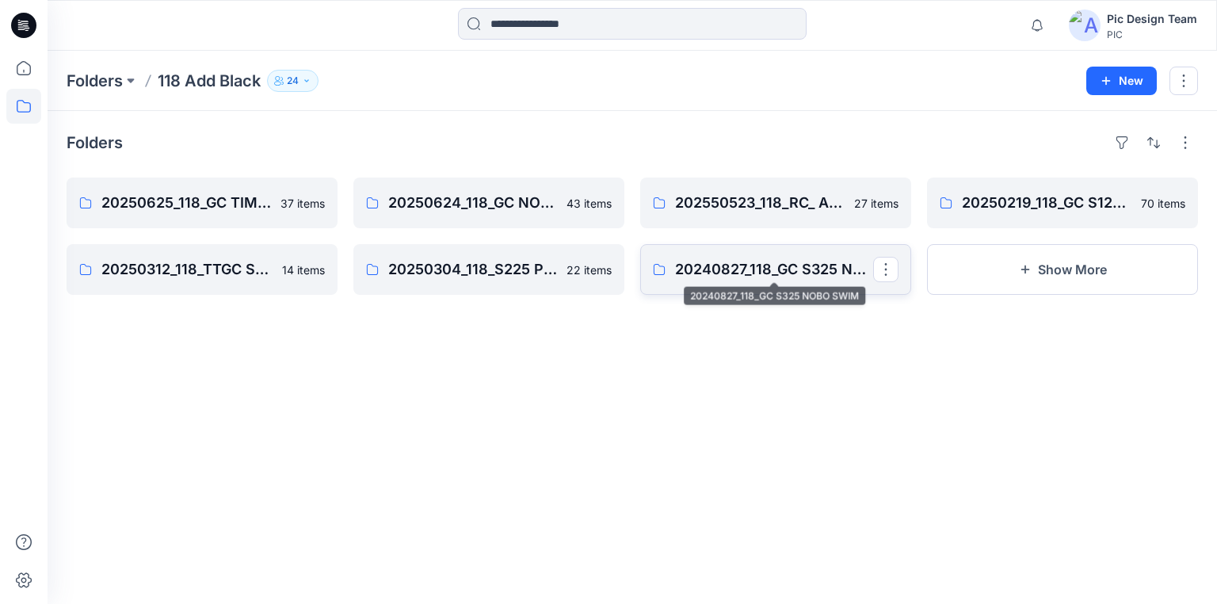
click at [834, 275] on p "20240827_118_GC S325 NOBO SWIM" at bounding box center [774, 269] width 198 height 22
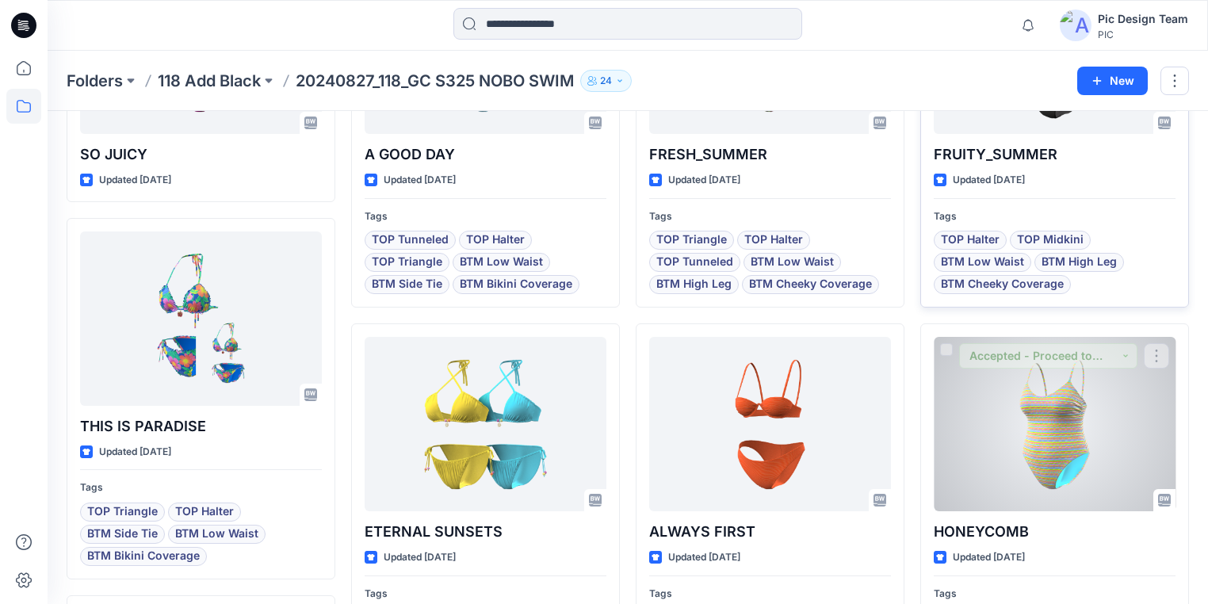
scroll to position [254, 0]
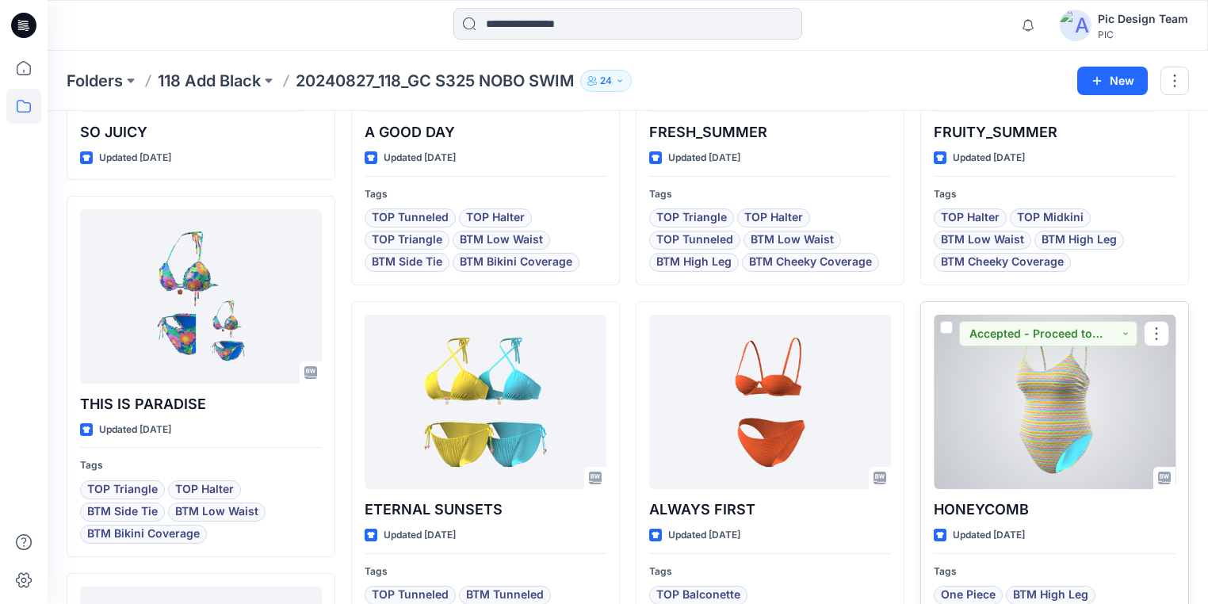
click at [1150, 403] on div at bounding box center [1055, 402] width 242 height 174
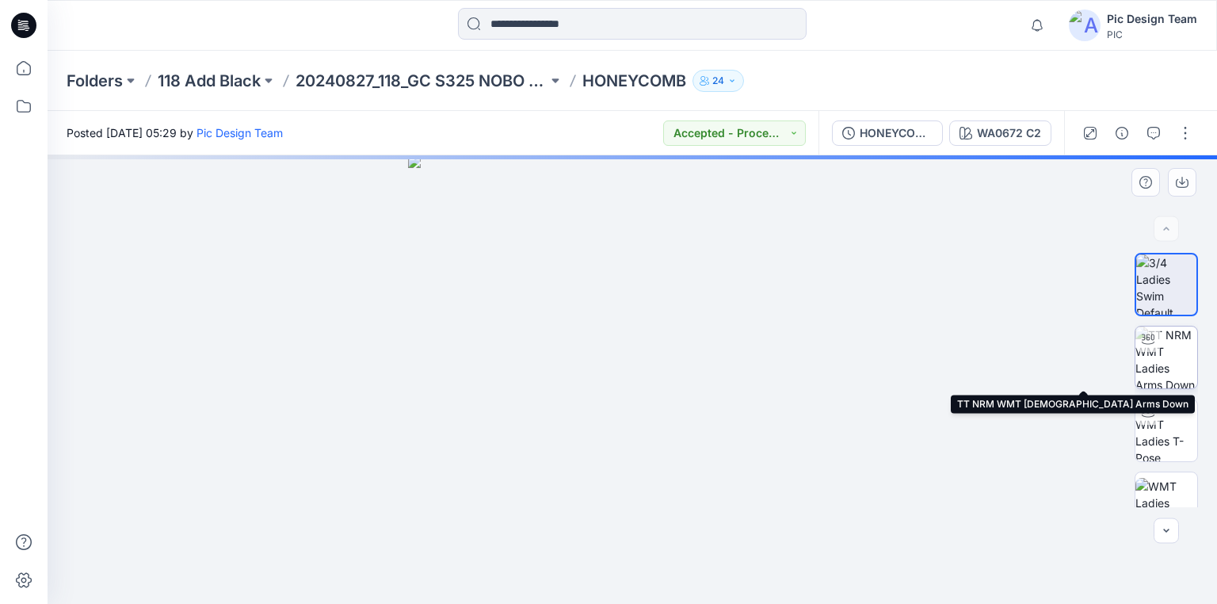
click at [1173, 372] on img at bounding box center [1167, 358] width 62 height 62
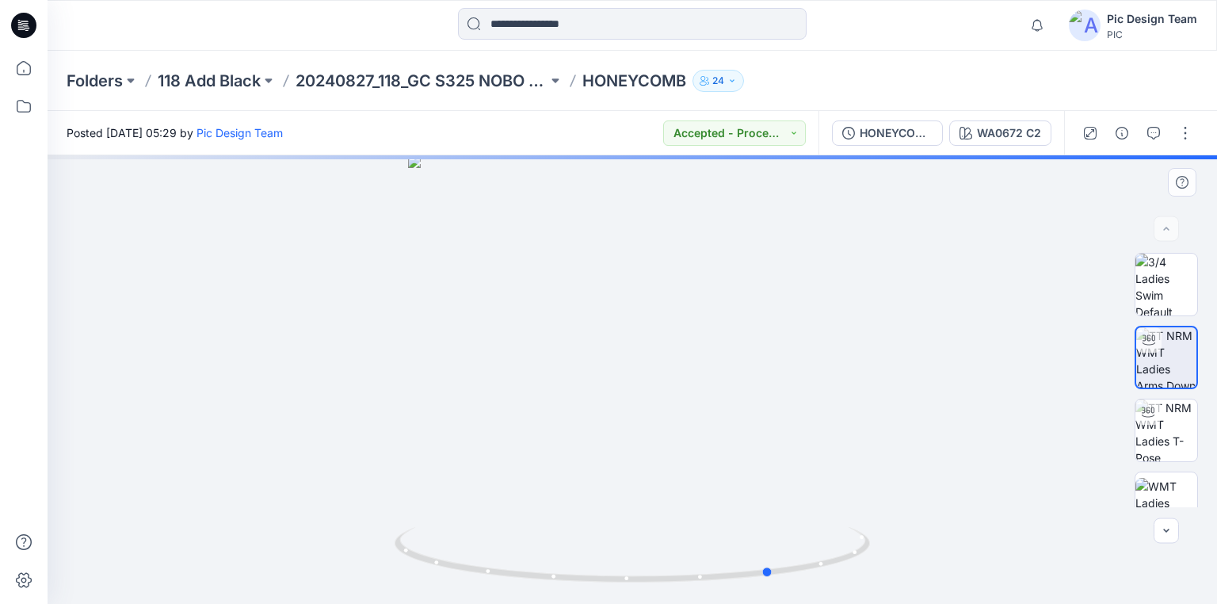
drag, startPoint x: 850, startPoint y: 556, endPoint x: 514, endPoint y: 495, distance: 340.9
click at [514, 495] on div at bounding box center [633, 379] width 1170 height 449
click at [368, 74] on p "20240827_118_GC S325 NOBO SWIM" at bounding box center [422, 81] width 252 height 22
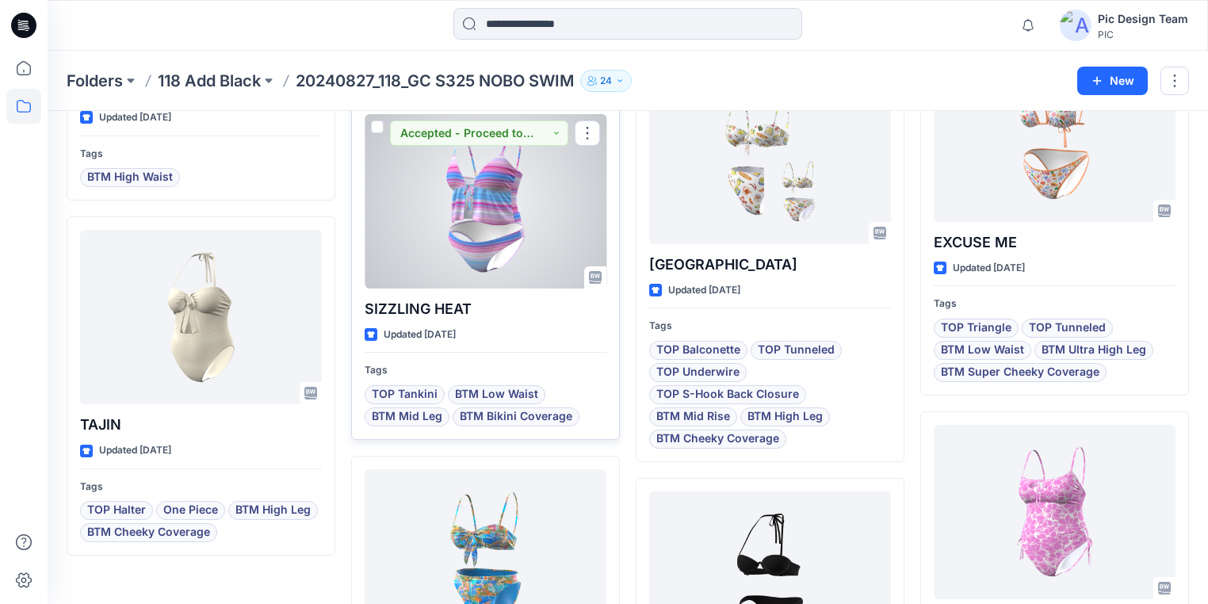
scroll to position [2804, 0]
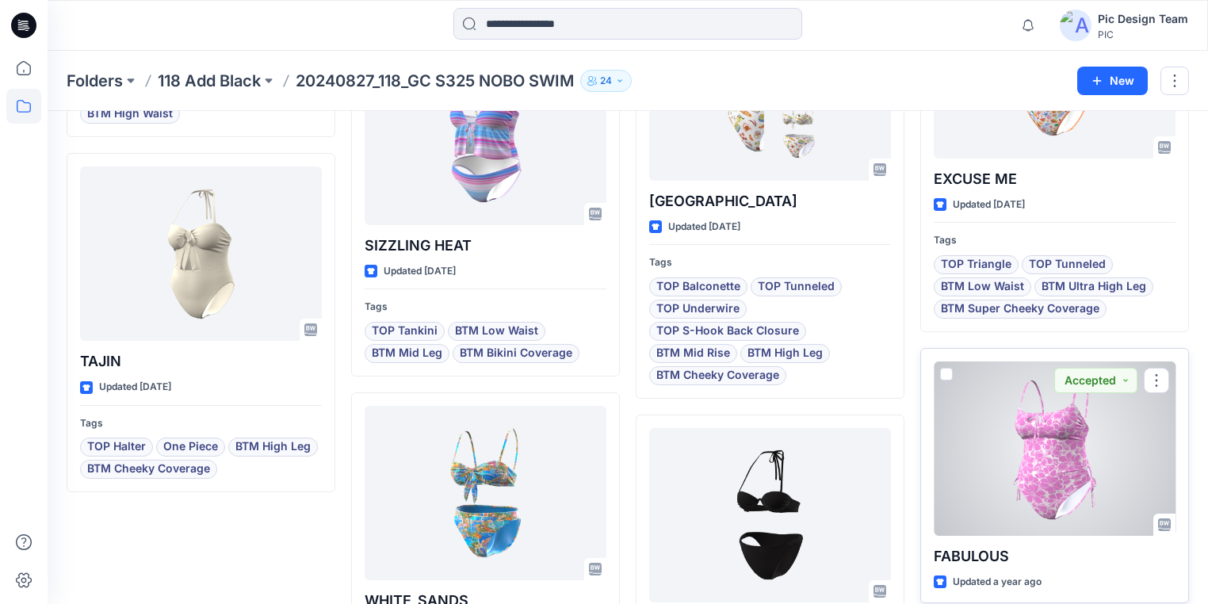
click at [1019, 448] on div at bounding box center [1055, 448] width 242 height 174
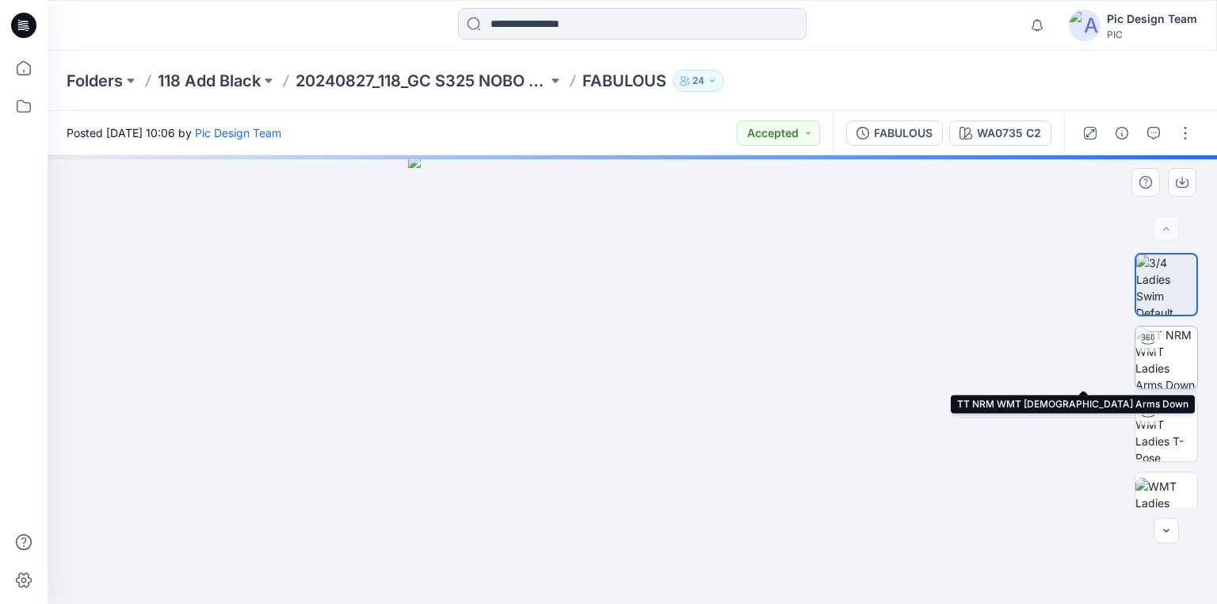
click at [1170, 371] on img at bounding box center [1167, 358] width 62 height 62
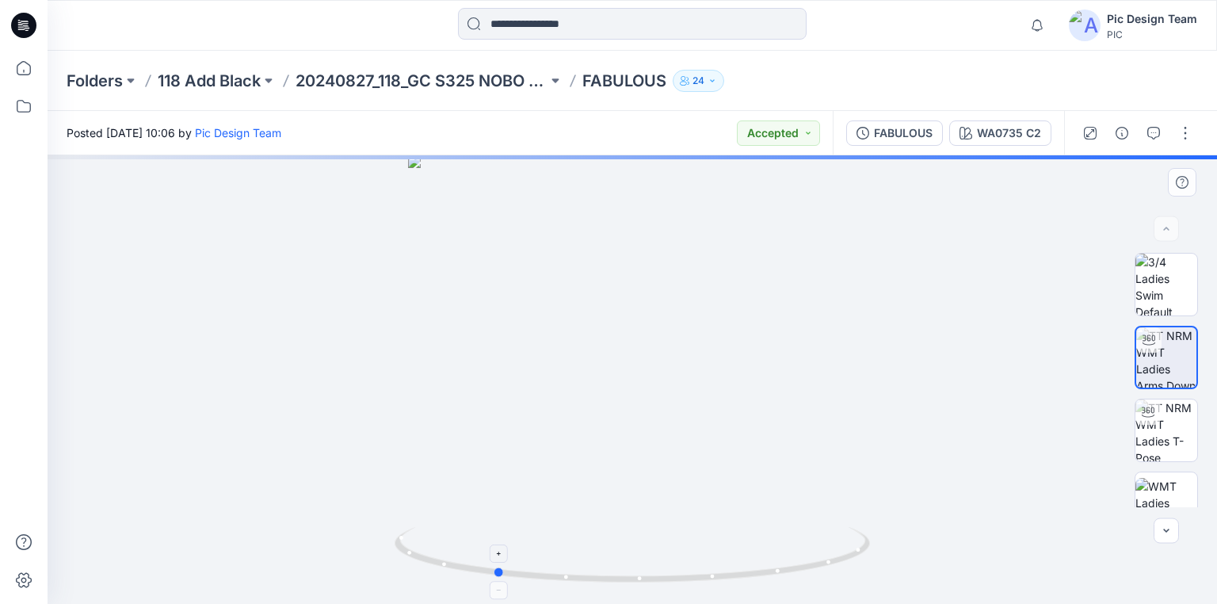
drag, startPoint x: 804, startPoint y: 573, endPoint x: 666, endPoint y: 536, distance: 142.8
click at [666, 536] on icon at bounding box center [634, 556] width 479 height 59
click at [242, 74] on p "118 Add Black" at bounding box center [209, 81] width 103 height 22
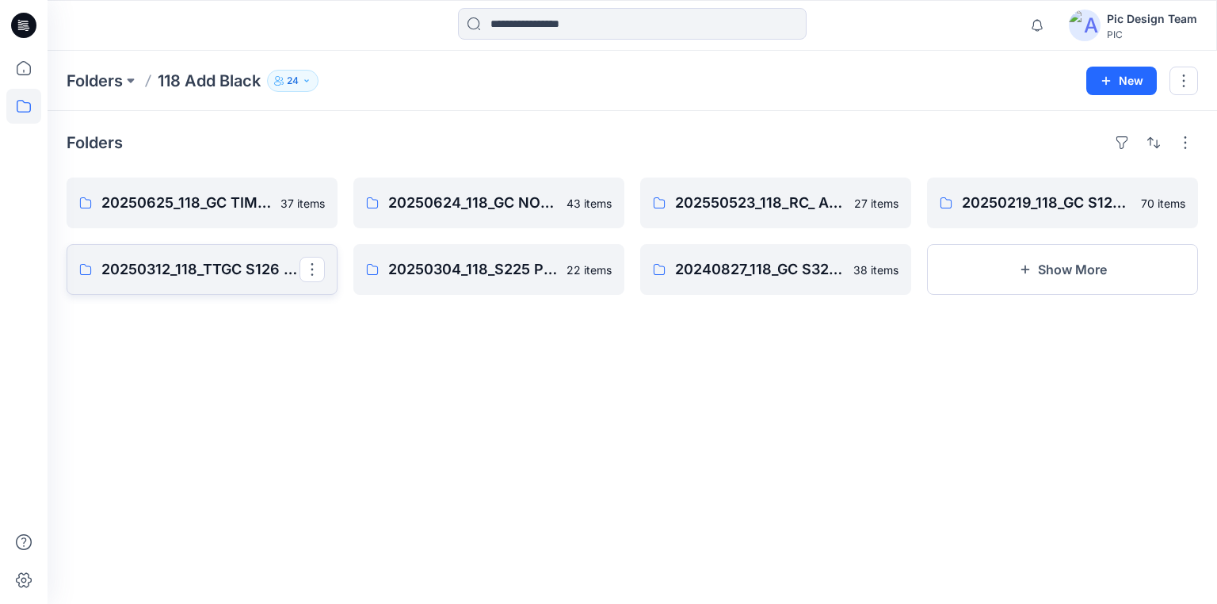
click at [185, 261] on p "20250312_118_TTGC S126 Add Black Time & Tru" at bounding box center [200, 269] width 198 height 22
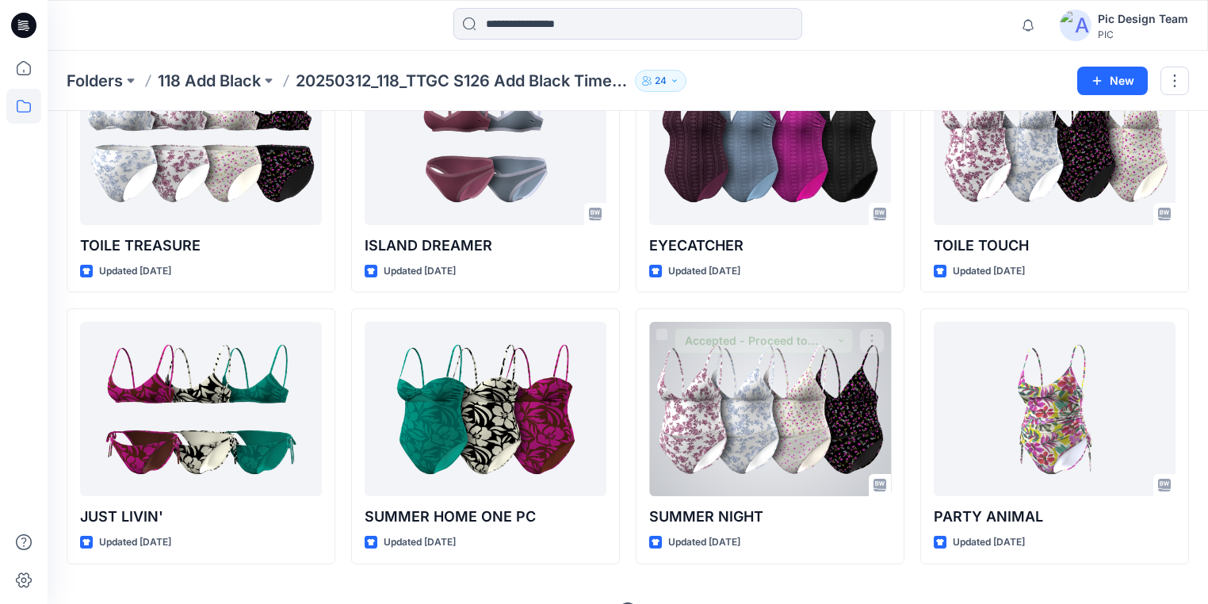
scroll to position [444, 0]
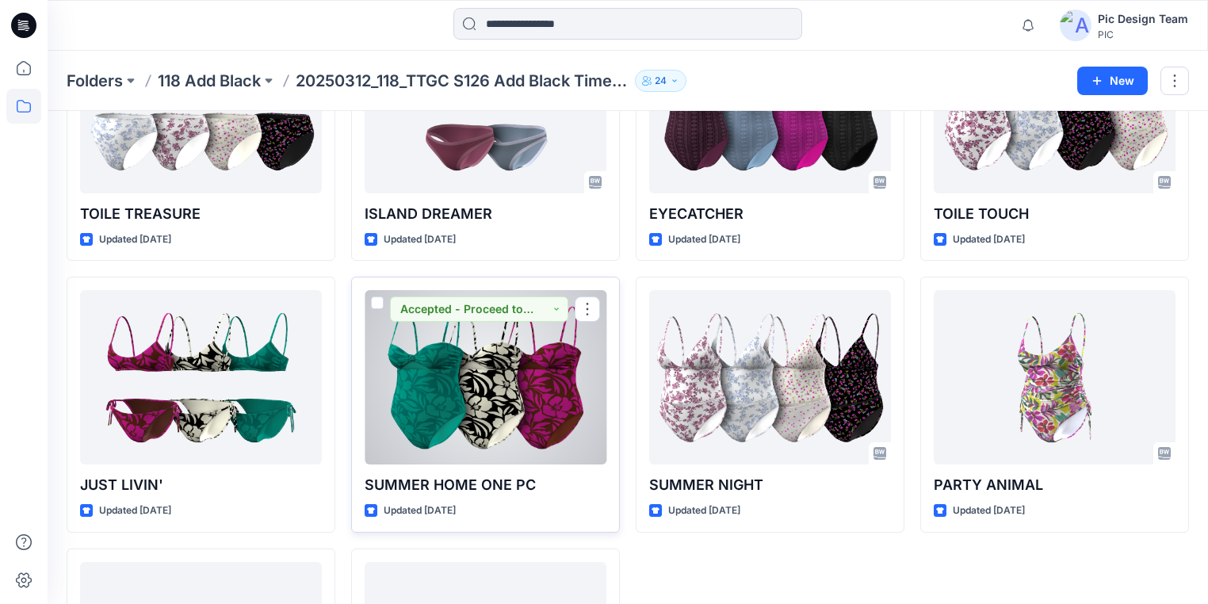
click at [583, 410] on div at bounding box center [486, 377] width 242 height 174
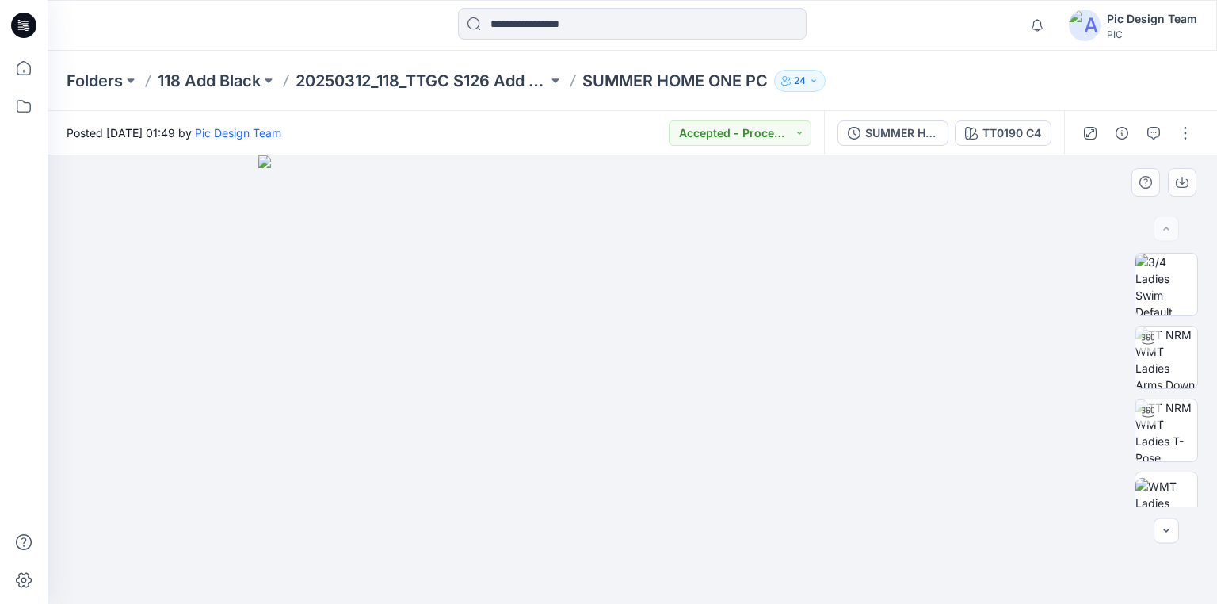
click at [1160, 389] on div "BW" at bounding box center [1166, 380] width 63 height 254
click at [1182, 360] on img at bounding box center [1167, 358] width 62 height 62
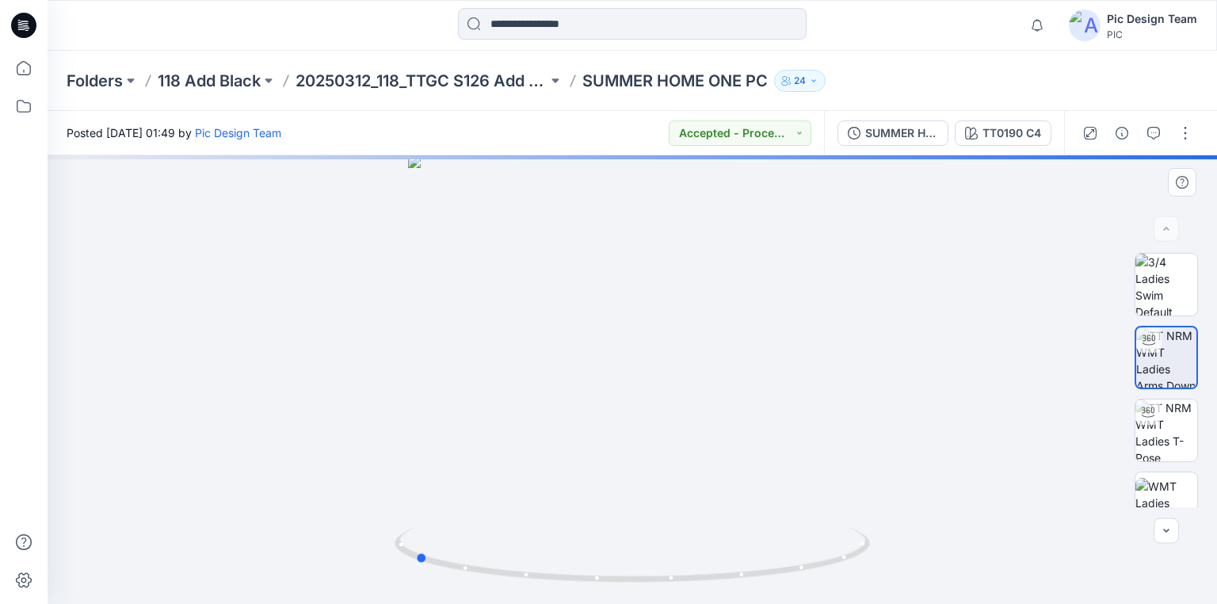
drag, startPoint x: 846, startPoint y: 558, endPoint x: 628, endPoint y: 518, distance: 221.7
click at [628, 518] on div at bounding box center [633, 379] width 1170 height 449
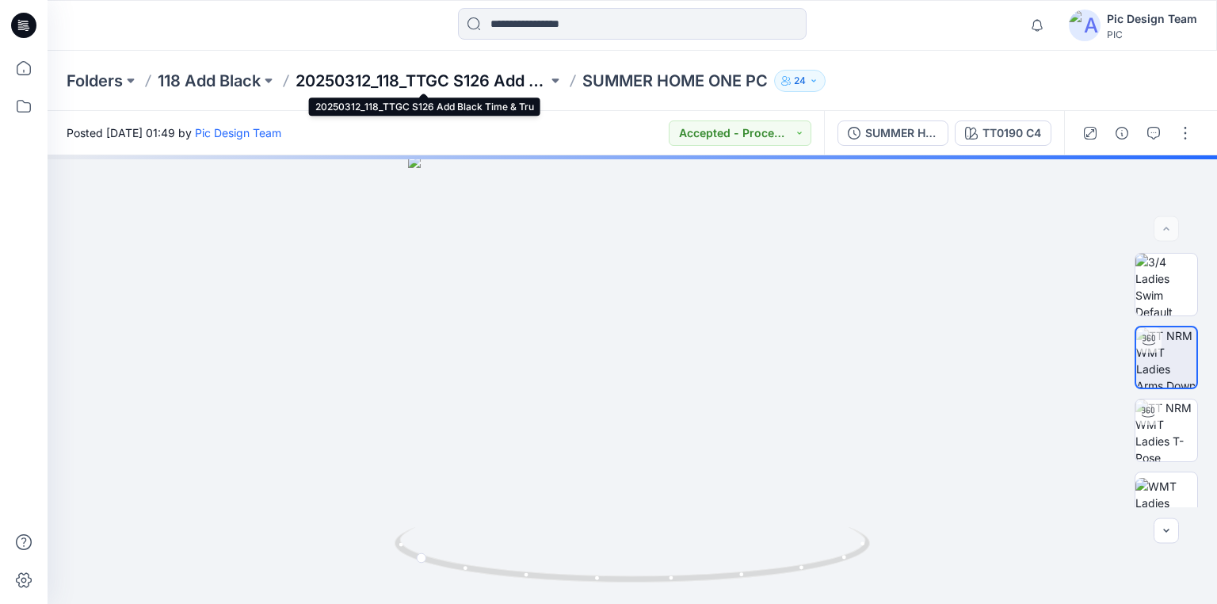
click at [346, 82] on p "20250312_118_TTGC S126 Add Black Time & Tru" at bounding box center [422, 81] width 252 height 22
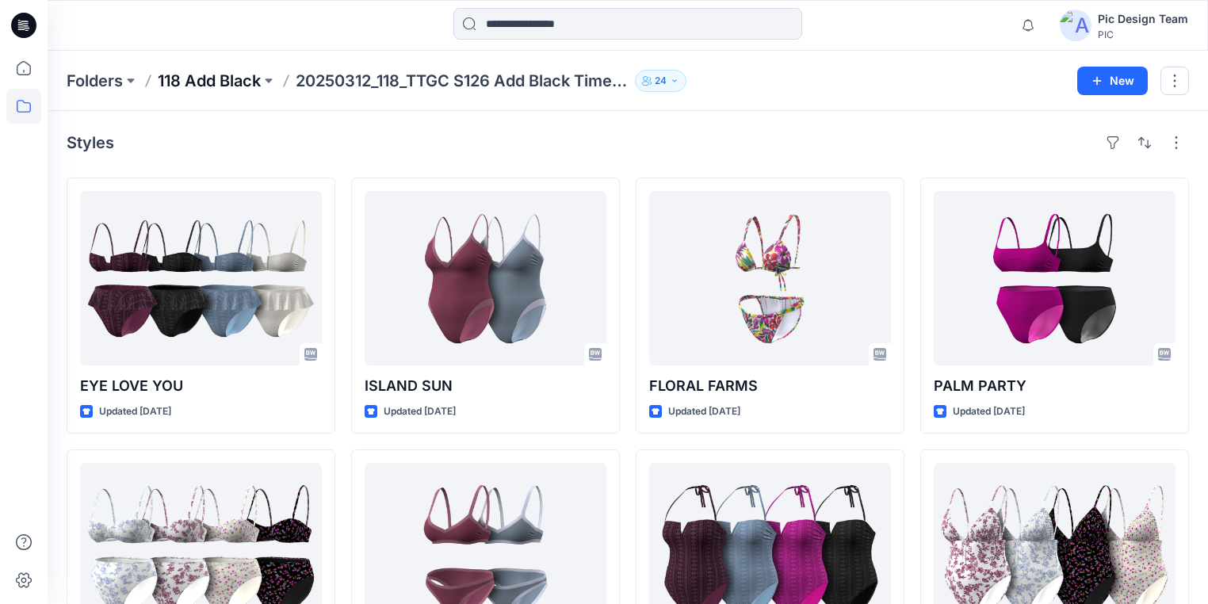
click at [227, 73] on p "118 Add Black" at bounding box center [209, 81] width 103 height 22
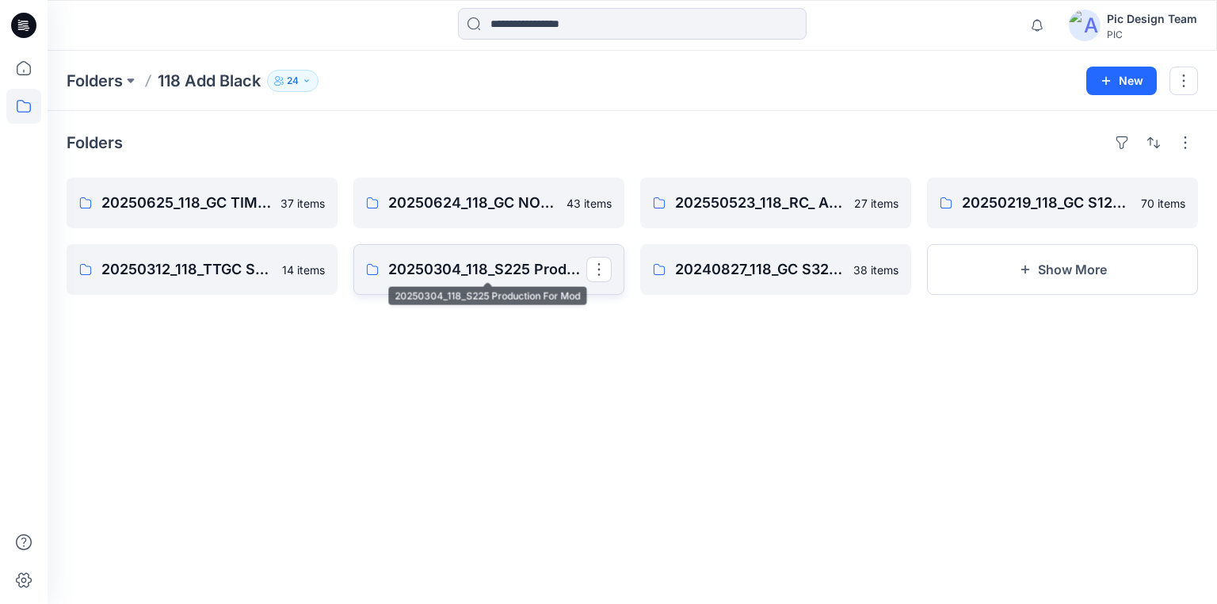
click at [412, 260] on p "20250304_118_S225 Production For Mod" at bounding box center [487, 269] width 198 height 22
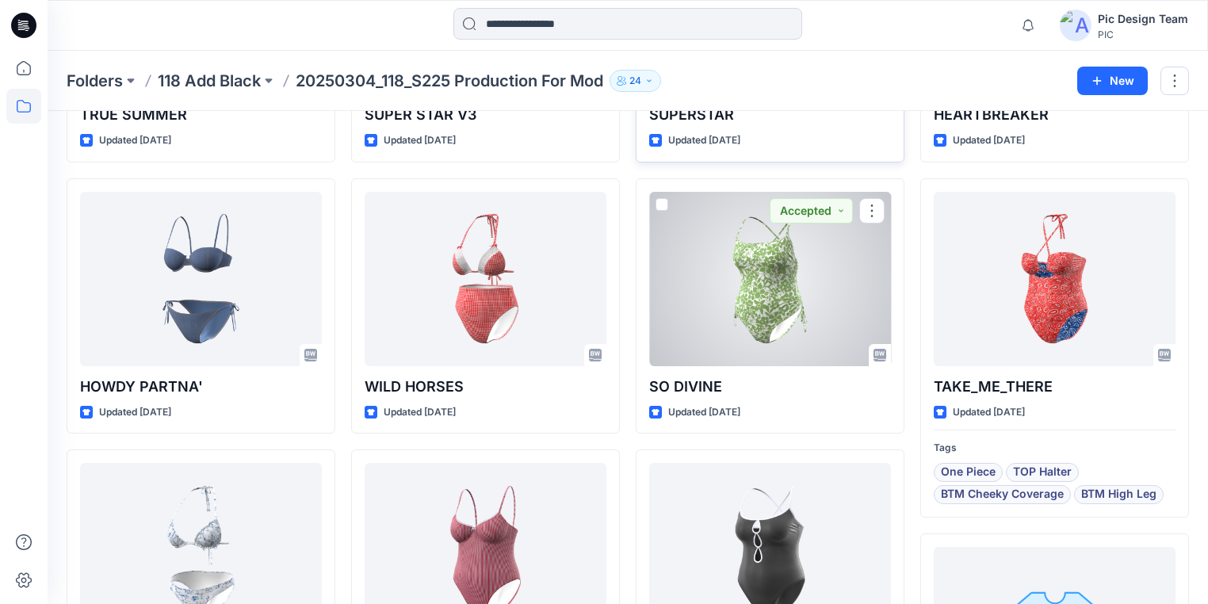
scroll to position [444, 0]
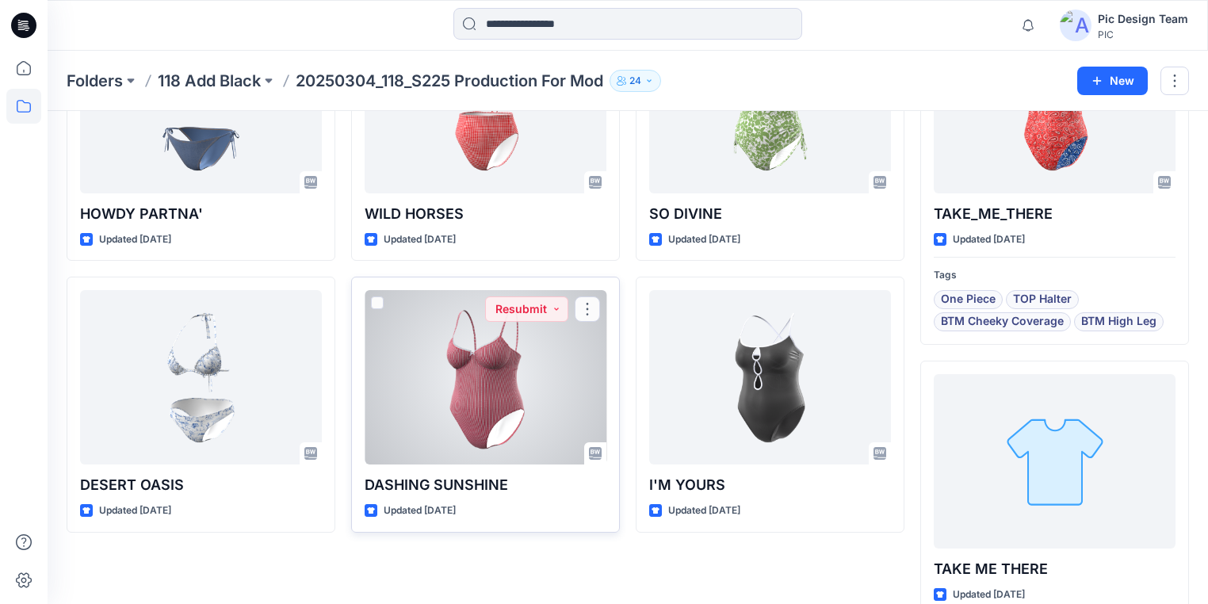
click at [539, 397] on div at bounding box center [486, 377] width 242 height 174
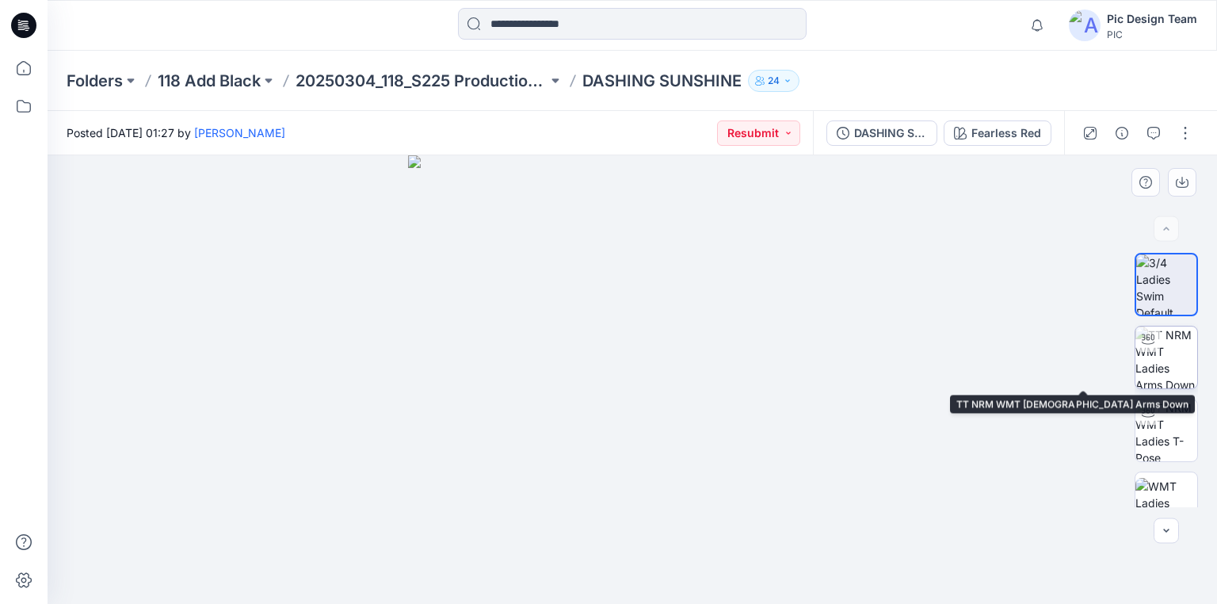
click at [1176, 373] on img at bounding box center [1167, 358] width 62 height 62
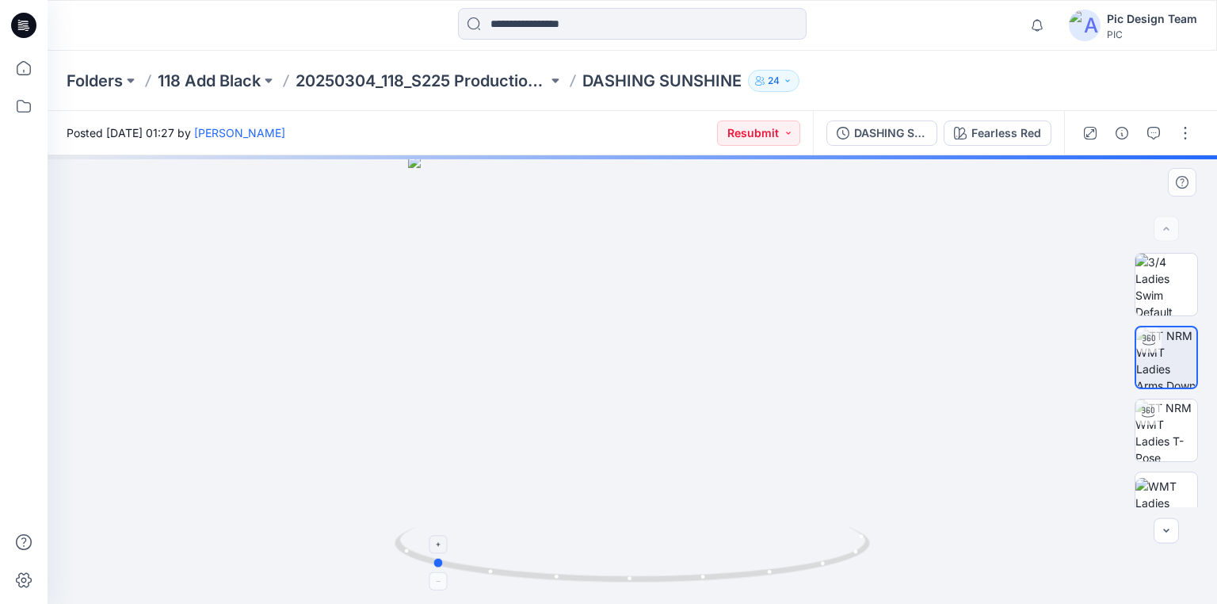
drag, startPoint x: 800, startPoint y: 571, endPoint x: 599, endPoint y: 535, distance: 203.7
click at [599, 535] on icon at bounding box center [634, 556] width 479 height 59
